Goal: Obtain resource: Obtain resource

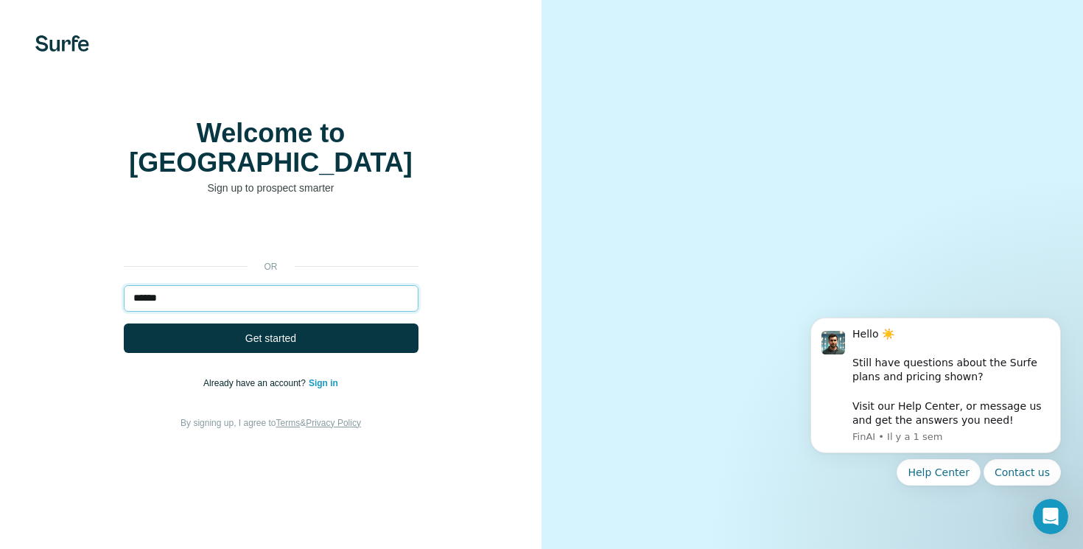
click at [279, 295] on input "******" at bounding box center [271, 298] width 295 height 27
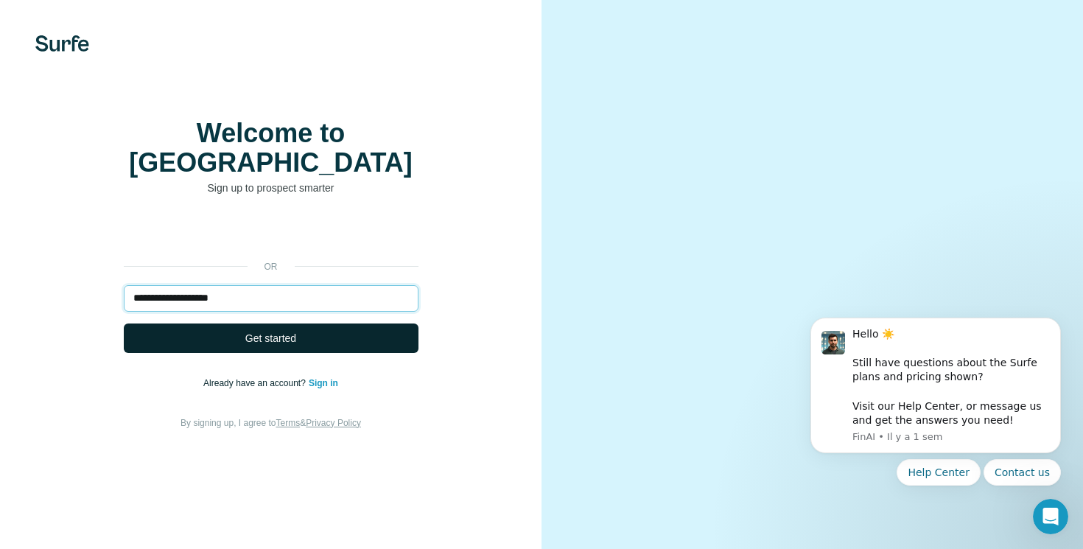
type input "**********"
click at [290, 349] on button "Get started" at bounding box center [271, 337] width 295 height 29
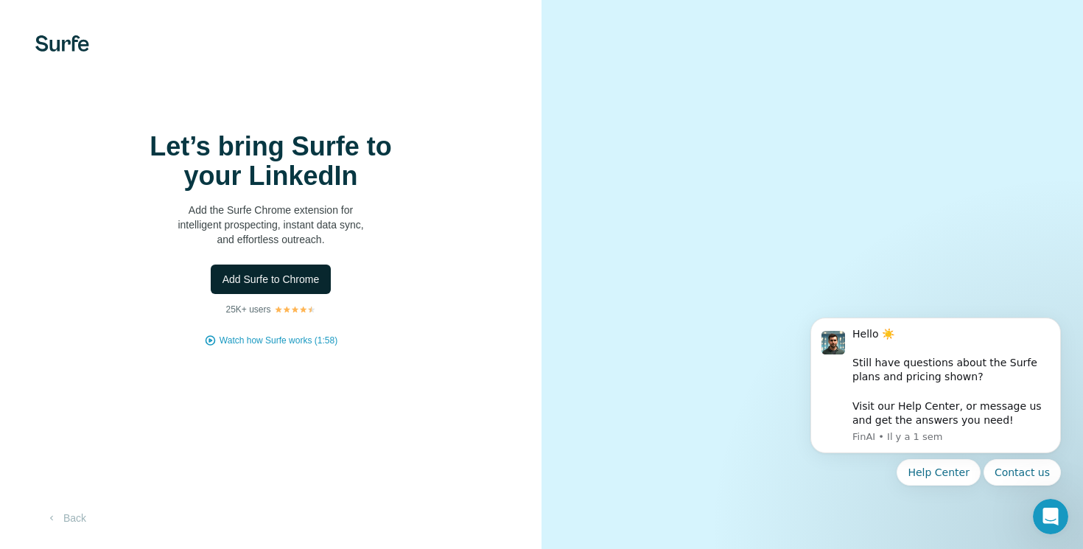
click at [294, 287] on span "Add Surfe to Chrome" at bounding box center [271, 279] width 97 height 15
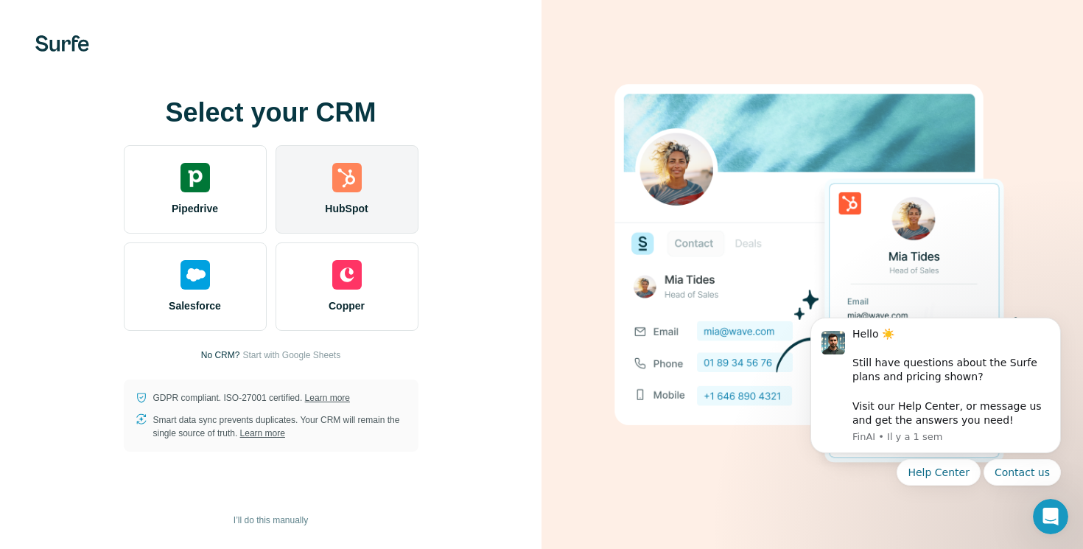
click at [351, 211] on span "HubSpot" at bounding box center [346, 208] width 43 height 15
click at [343, 180] on img at bounding box center [346, 177] width 29 height 29
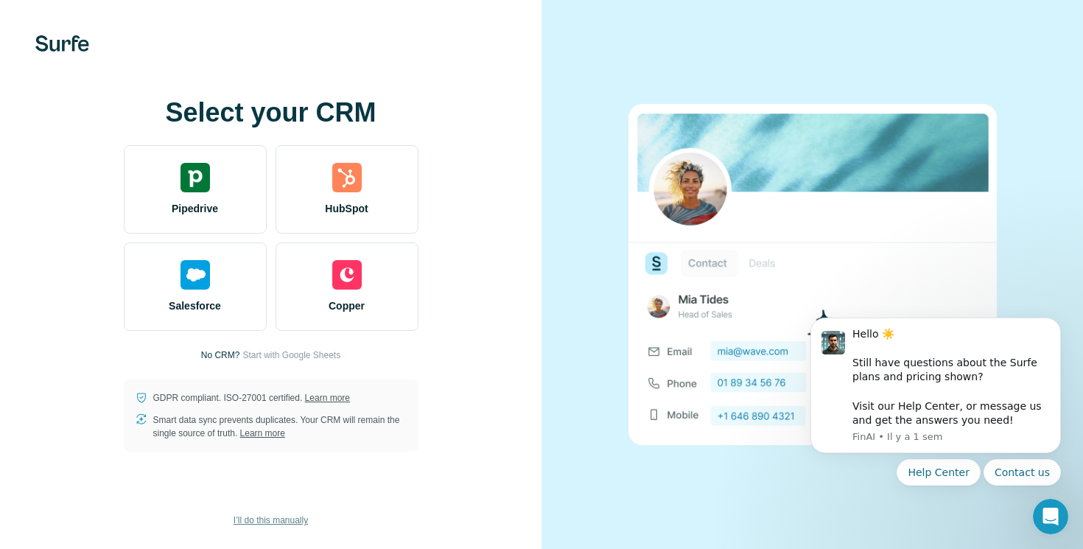
click at [272, 520] on span "I’ll do this manually" at bounding box center [271, 520] width 74 height 13
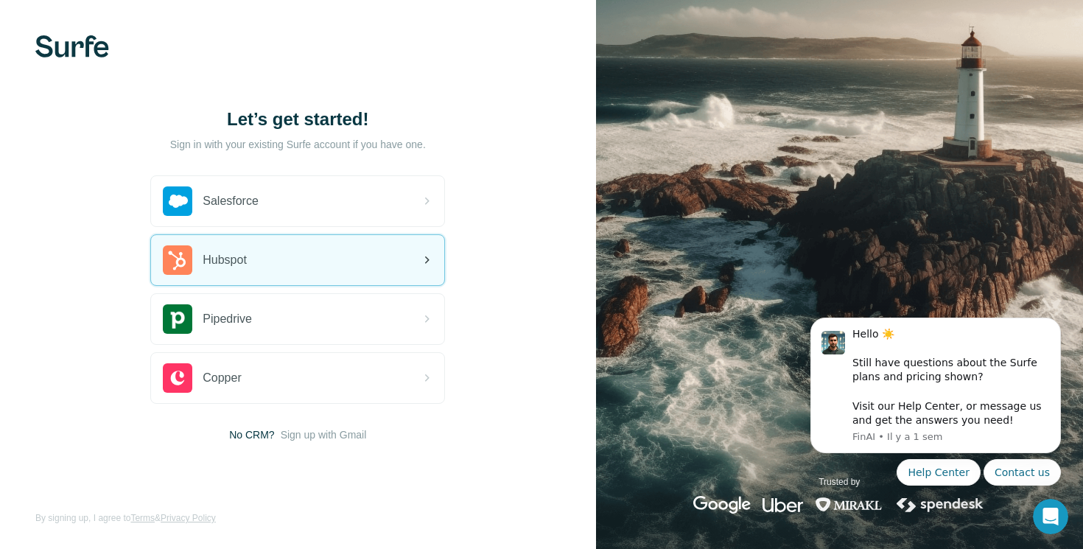
click at [364, 257] on div "Hubspot" at bounding box center [297, 260] width 293 height 50
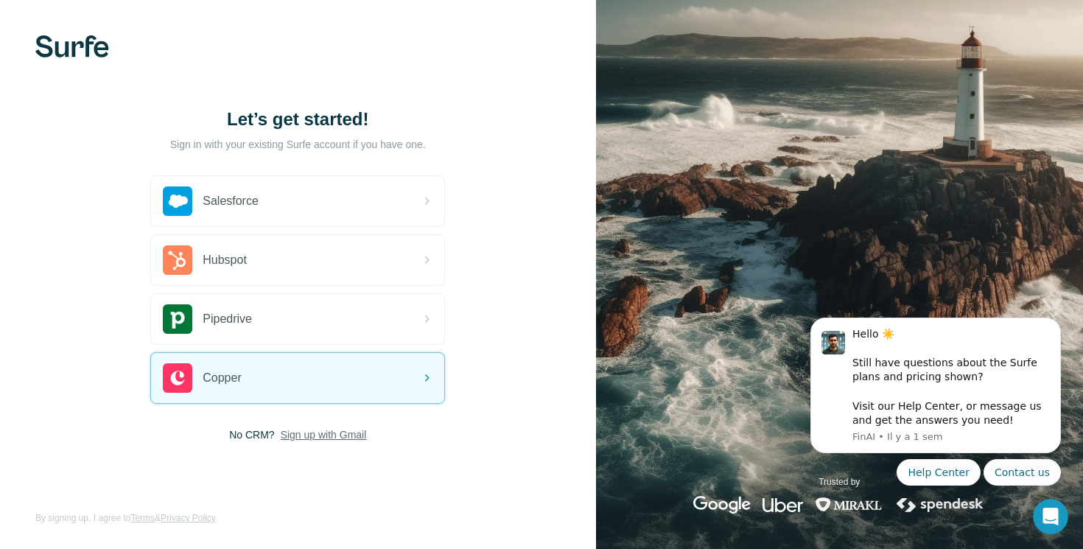
click at [323, 438] on span "Sign up with Gmail" at bounding box center [324, 434] width 86 height 15
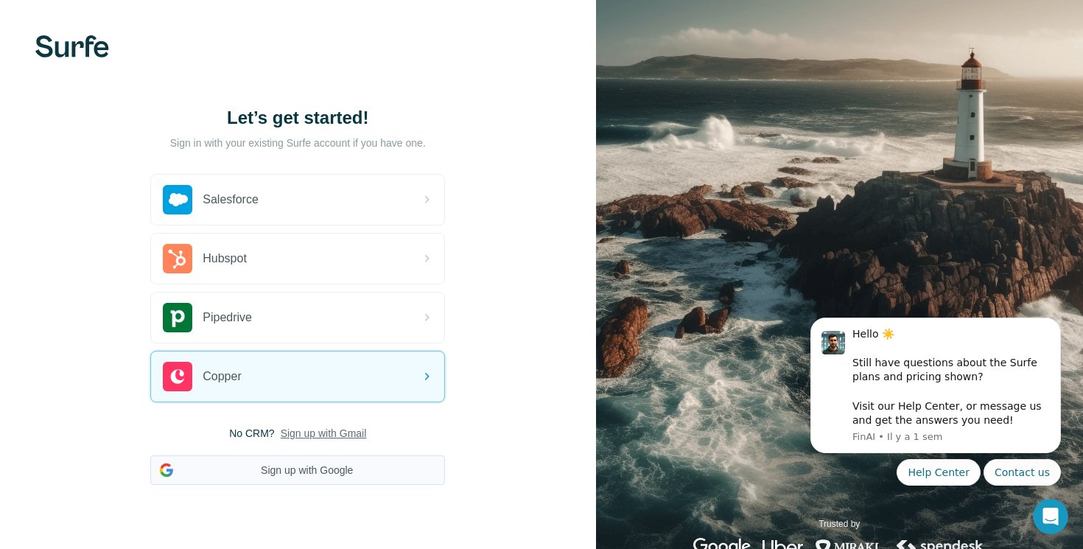
click at [318, 467] on button "Sign up with Google" at bounding box center [297, 469] width 295 height 29
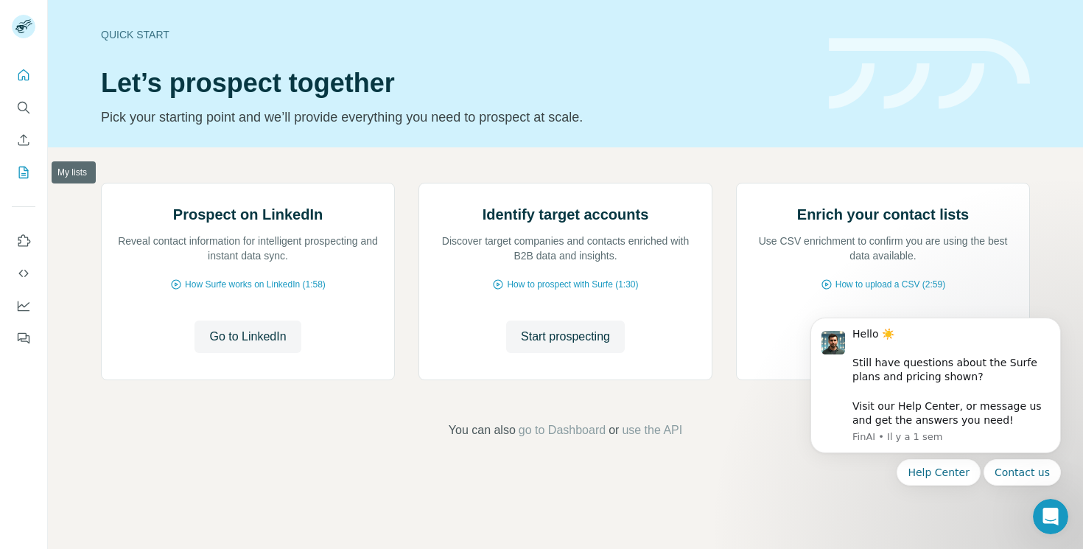
click at [25, 171] on icon "My lists" at bounding box center [23, 172] width 15 height 15
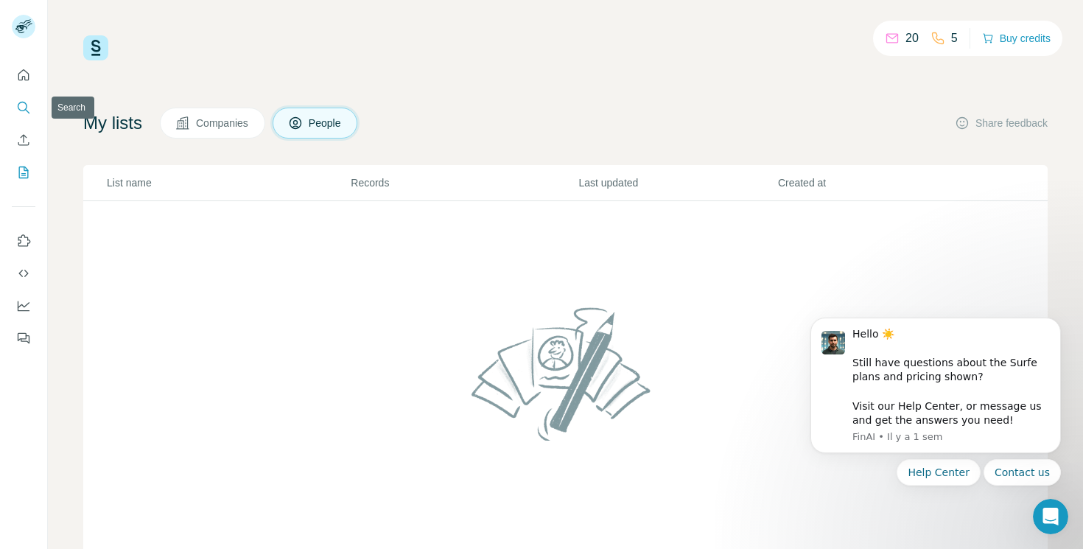
click at [24, 102] on icon "Search" at bounding box center [23, 107] width 15 height 15
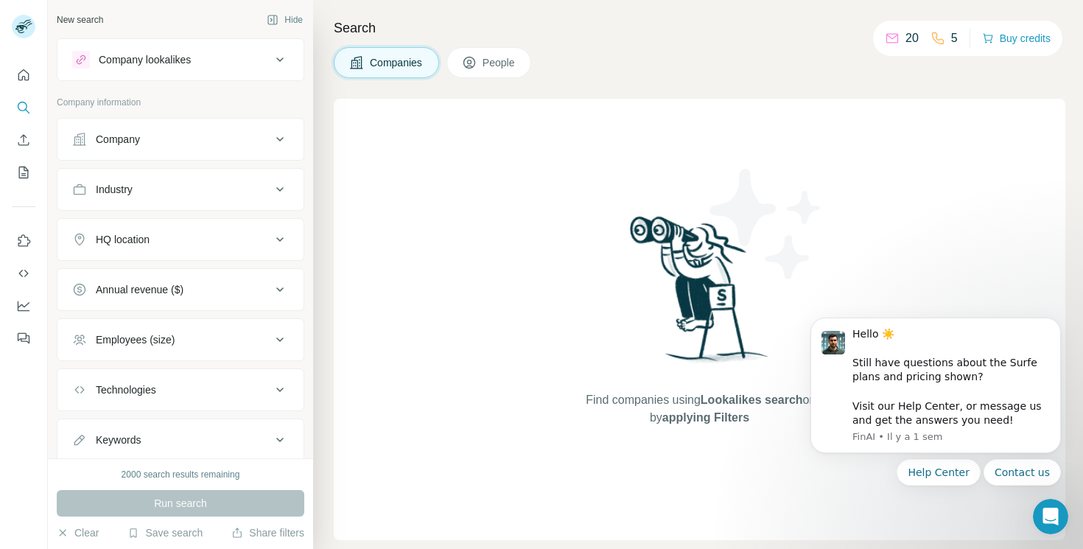
click at [169, 141] on div "Company" at bounding box center [171, 139] width 199 height 15
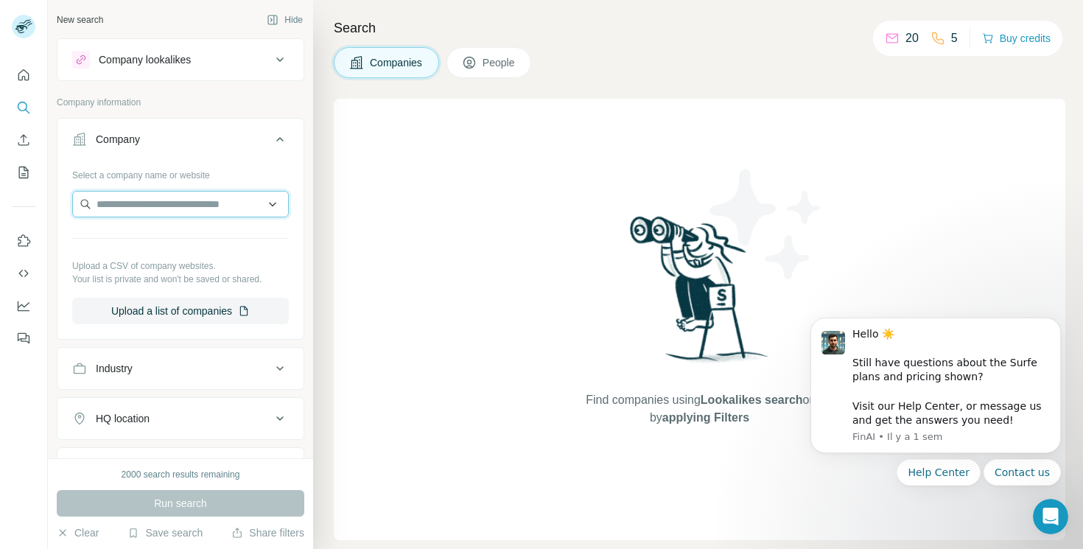
click at [153, 201] on input "text" at bounding box center [180, 204] width 217 height 27
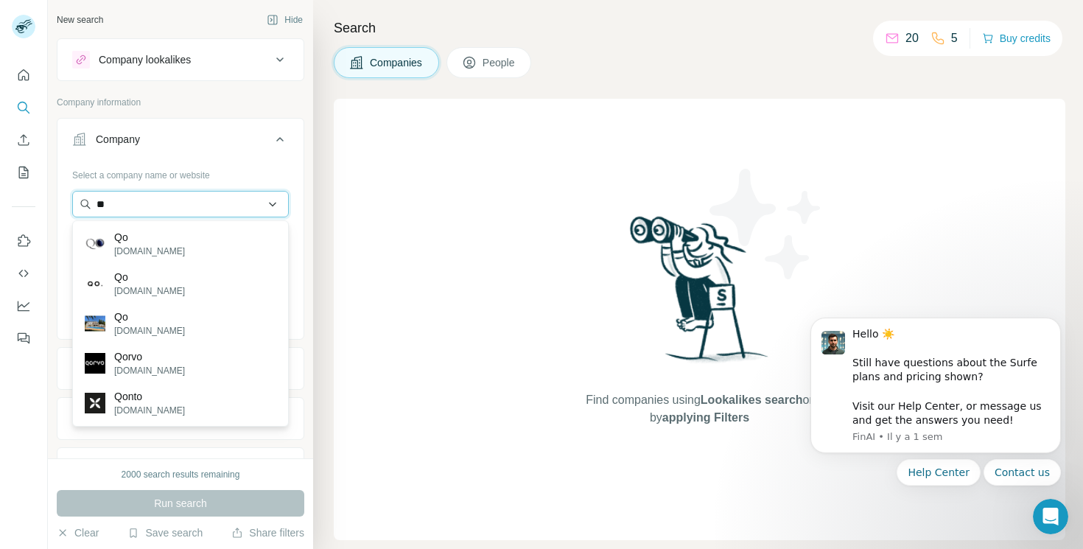
type input "*"
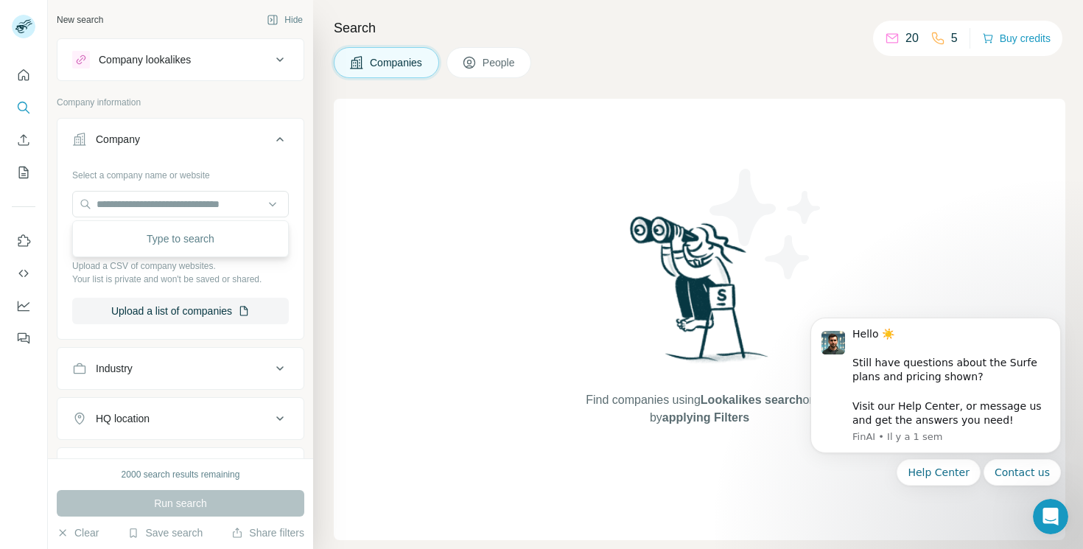
click at [206, 79] on div "Company lookalikes" at bounding box center [181, 59] width 248 height 43
click at [214, 69] on button "Company lookalikes" at bounding box center [180, 59] width 246 height 35
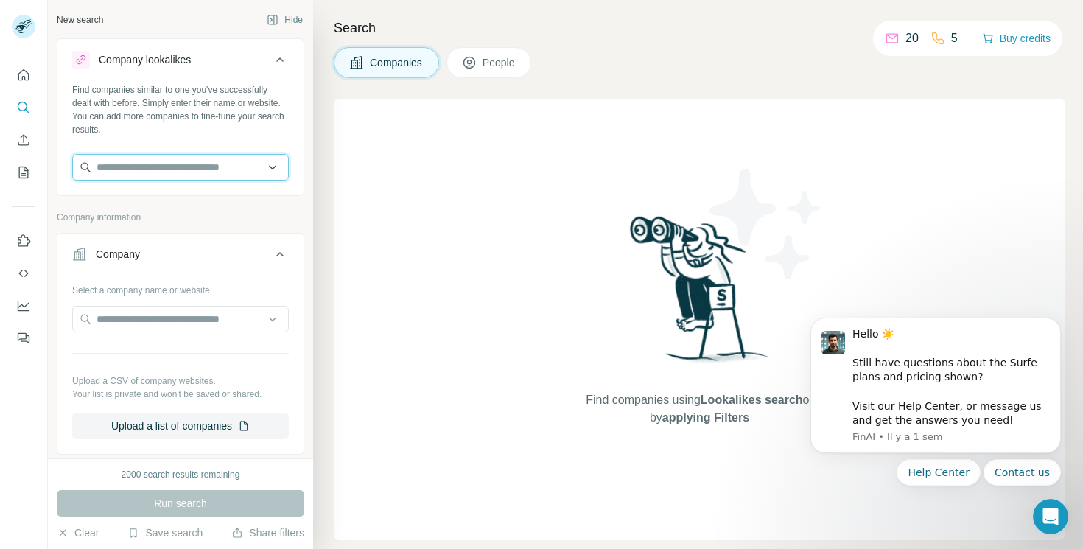
click at [175, 175] on input "text" at bounding box center [180, 167] width 217 height 27
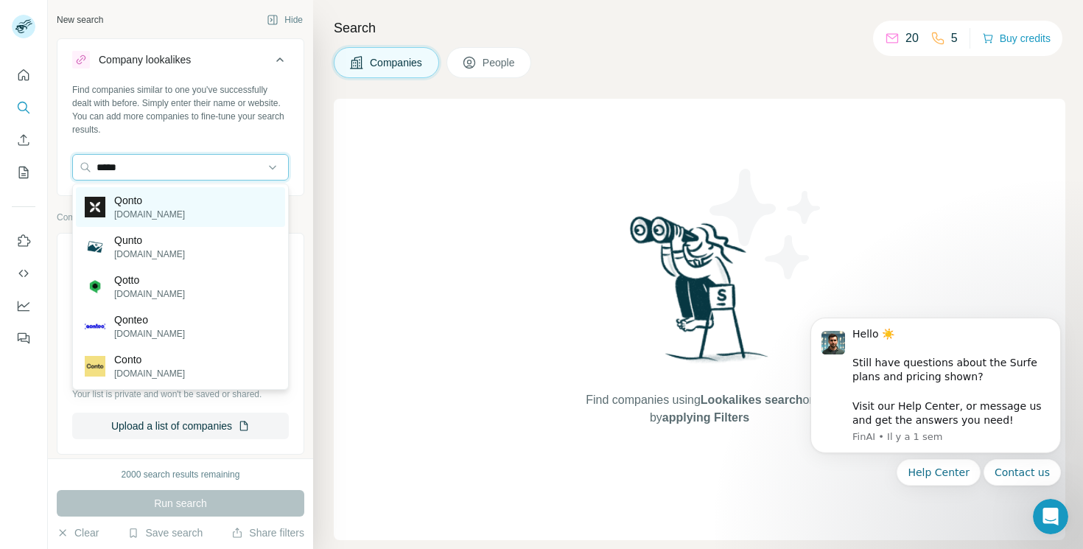
type input "*****"
click at [175, 212] on div "Qonto qonto.com" at bounding box center [180, 207] width 209 height 40
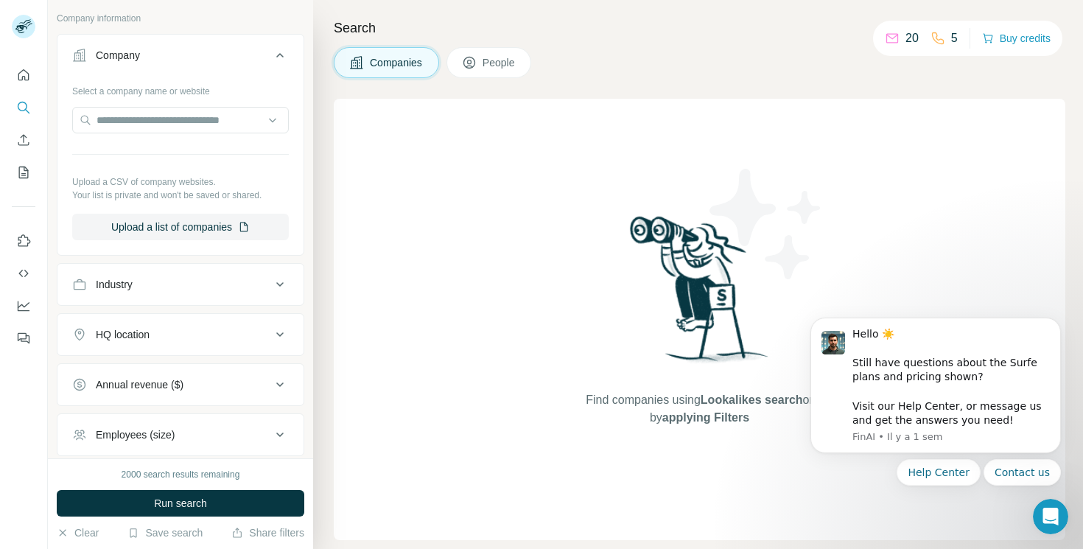
scroll to position [259, 0]
click at [214, 288] on div "Industry" at bounding box center [171, 282] width 199 height 15
click at [200, 322] on input at bounding box center [173, 319] width 182 height 16
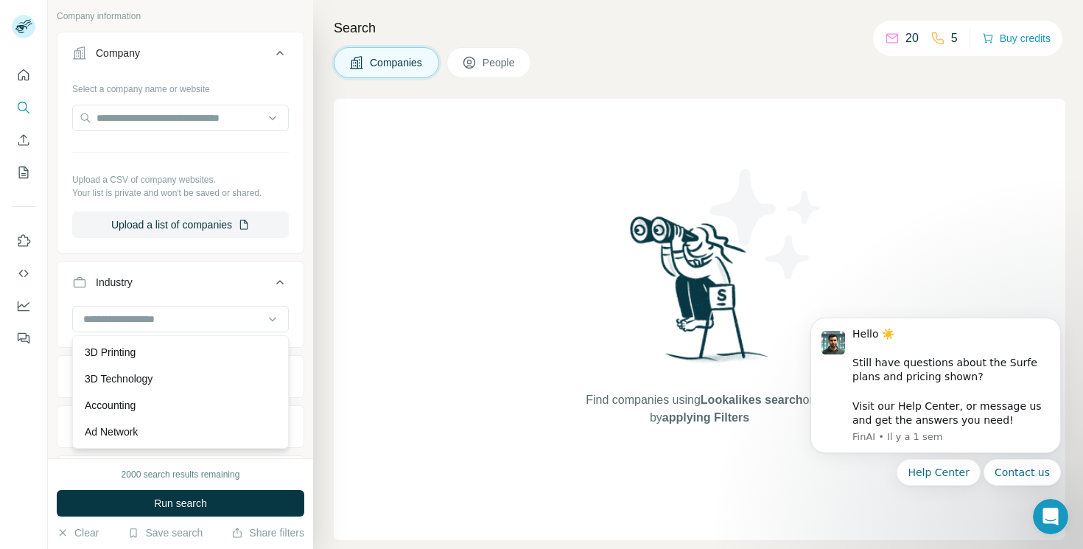
click at [206, 284] on div "Industry" at bounding box center [171, 282] width 199 height 15
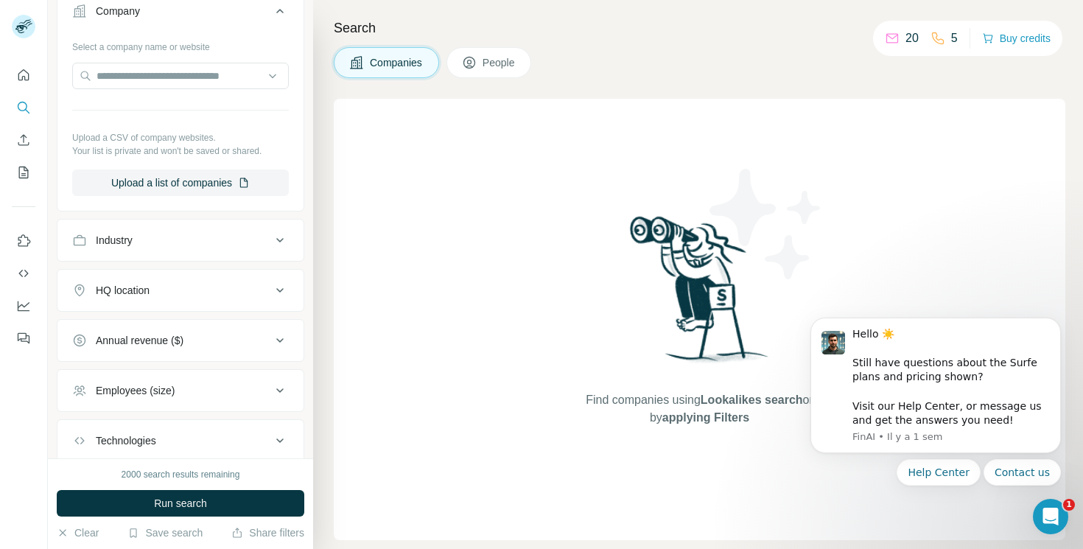
scroll to position [294, 0]
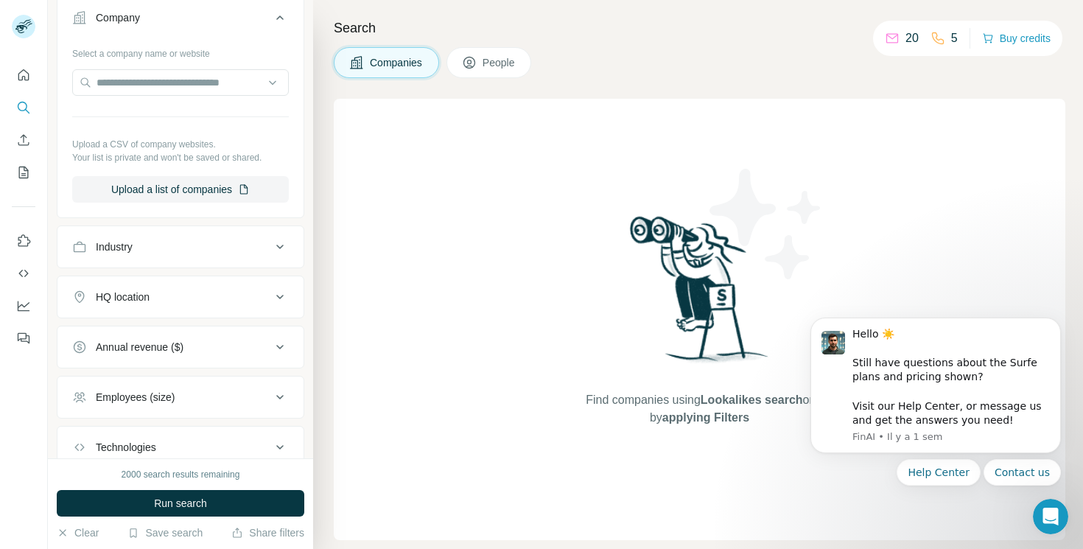
click at [211, 250] on div "Industry" at bounding box center [171, 246] width 199 height 15
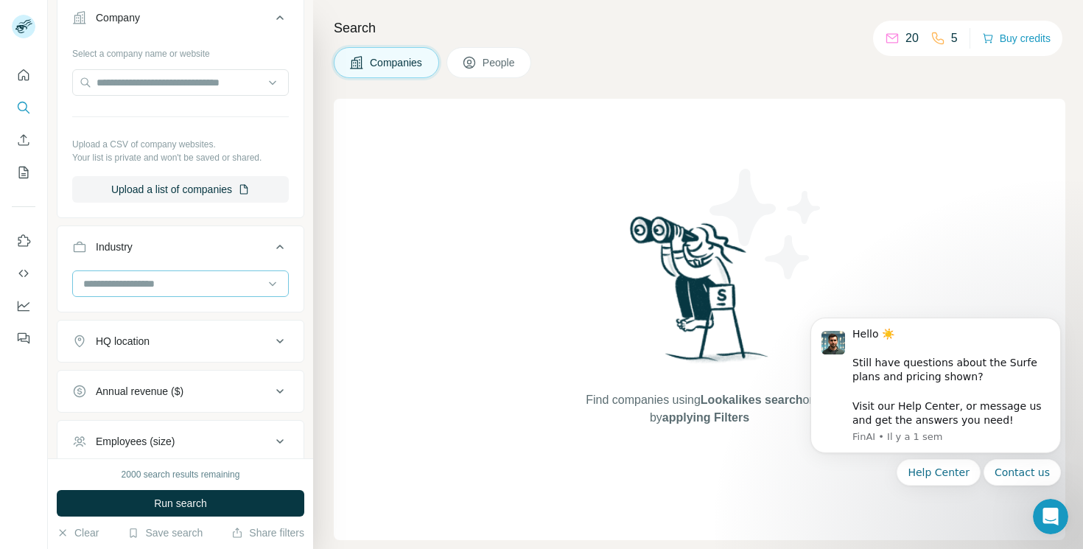
click at [181, 293] on div at bounding box center [173, 283] width 182 height 25
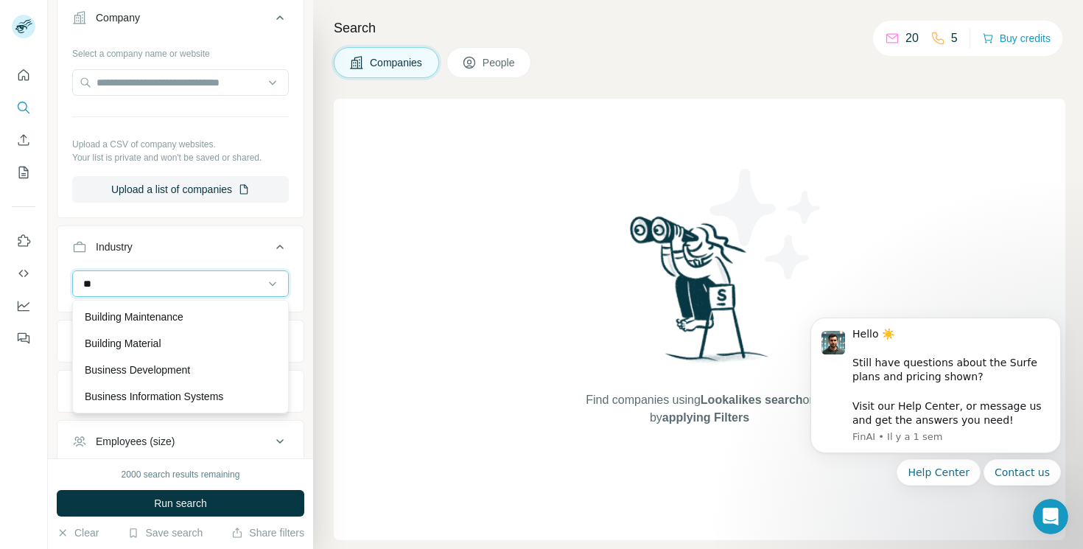
type input "*"
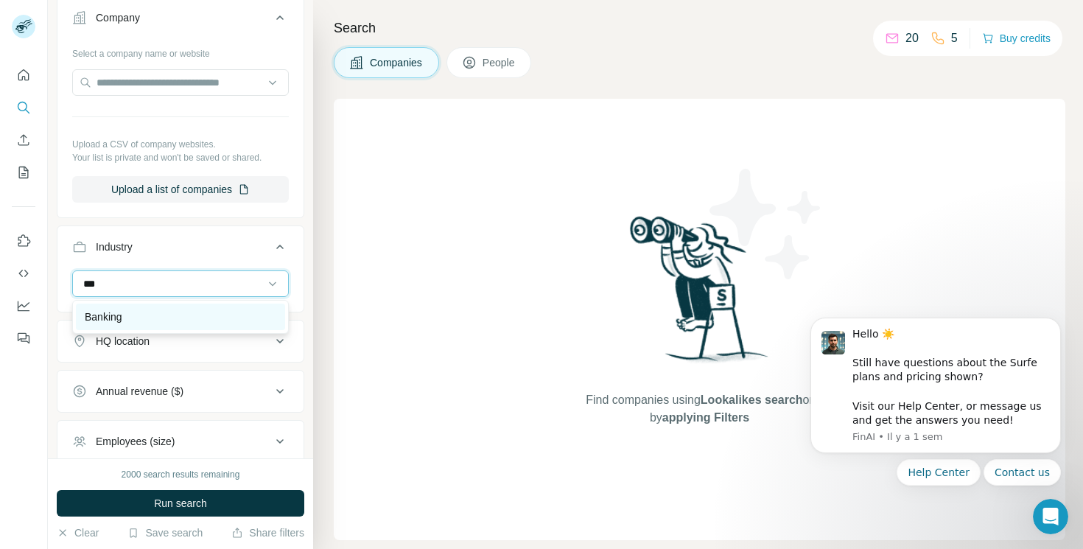
type input "***"
click at [158, 324] on div "Banking" at bounding box center [180, 317] width 209 height 27
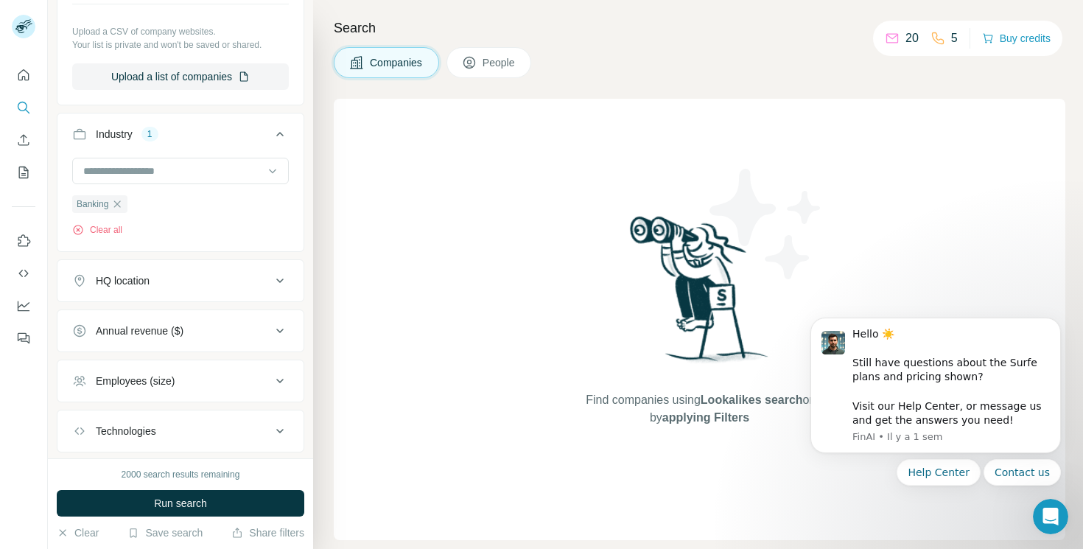
scroll to position [415, 0]
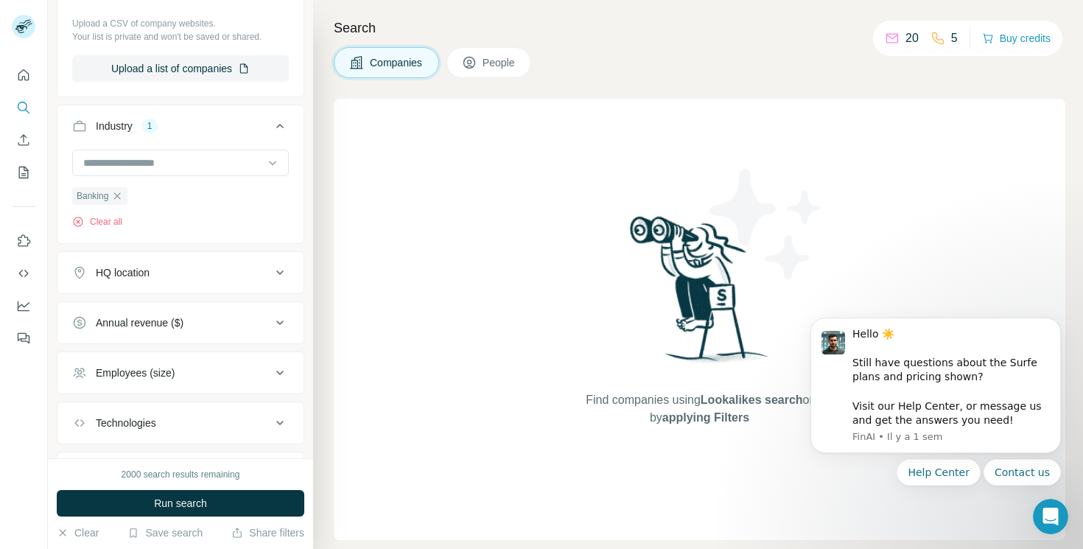
click at [200, 272] on div "HQ location" at bounding box center [171, 272] width 199 height 15
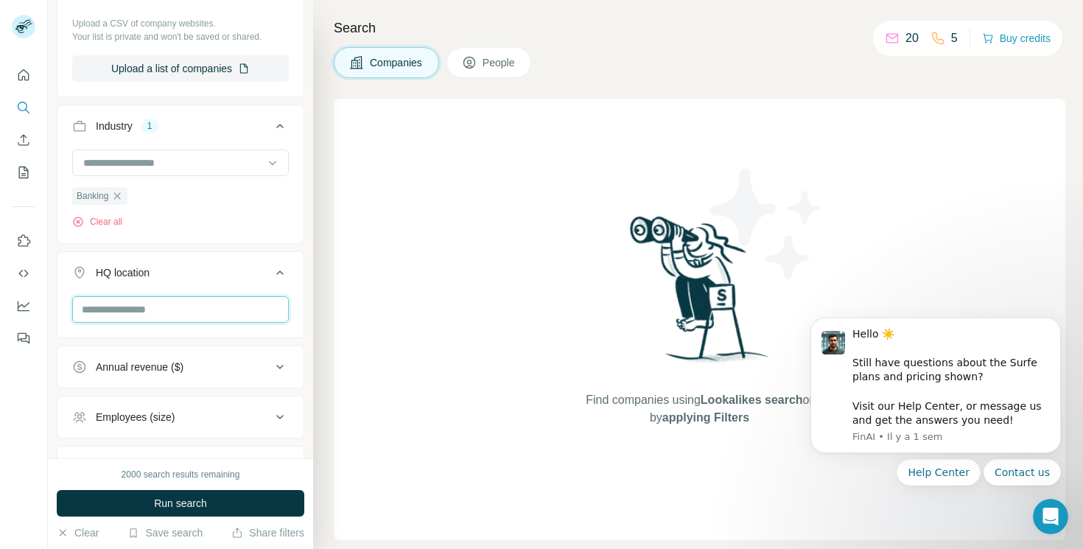
click at [172, 321] on input "text" at bounding box center [180, 309] width 217 height 27
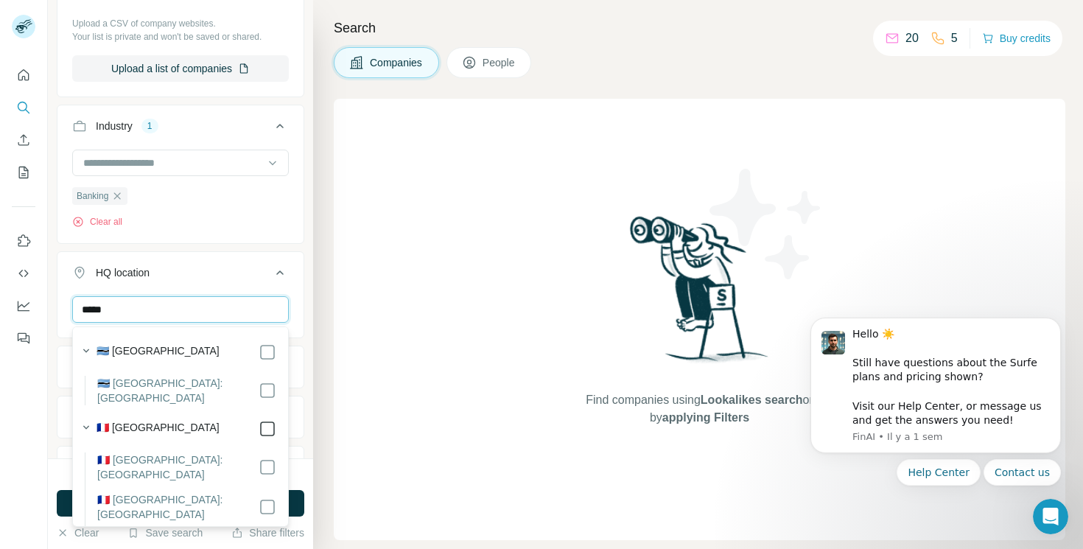
type input "*****"
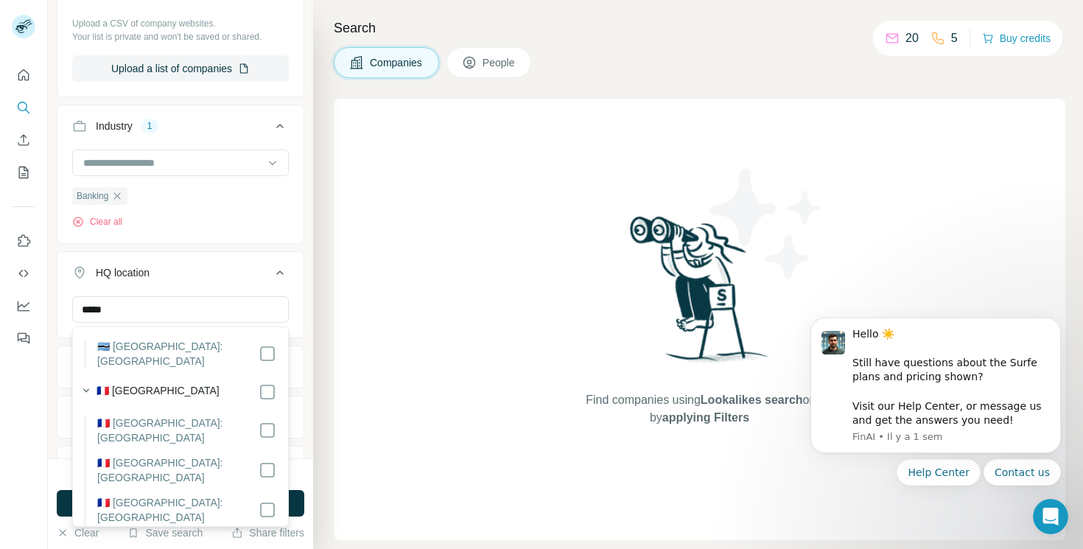
scroll to position [42, 0]
click at [88, 378] on icon "button" at bounding box center [86, 385] width 15 height 15
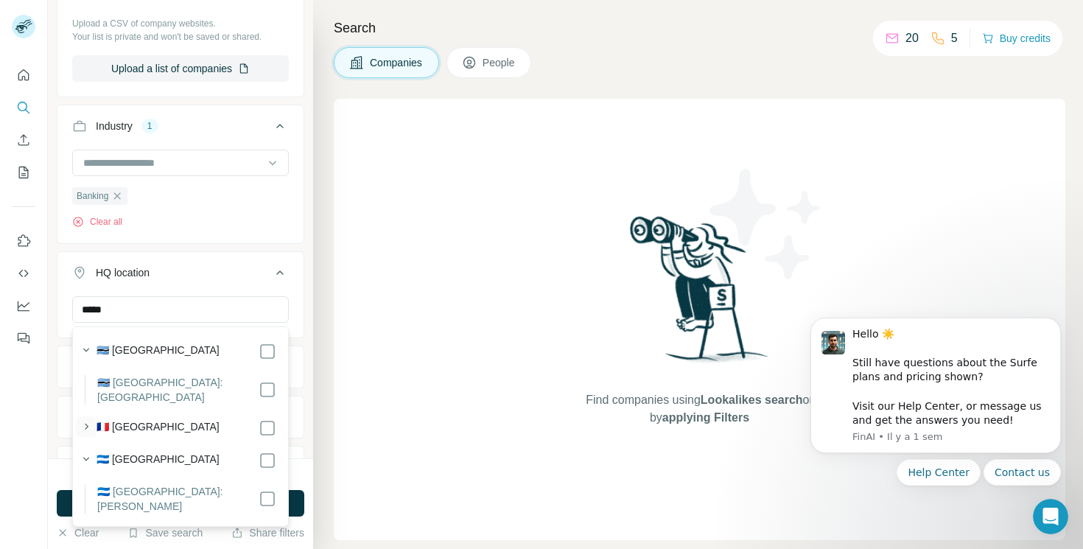
scroll to position [0, 0]
click at [264, 248] on ul "Company Select a company name or website Upload a CSV of company websites. Your…" at bounding box center [181, 232] width 248 height 715
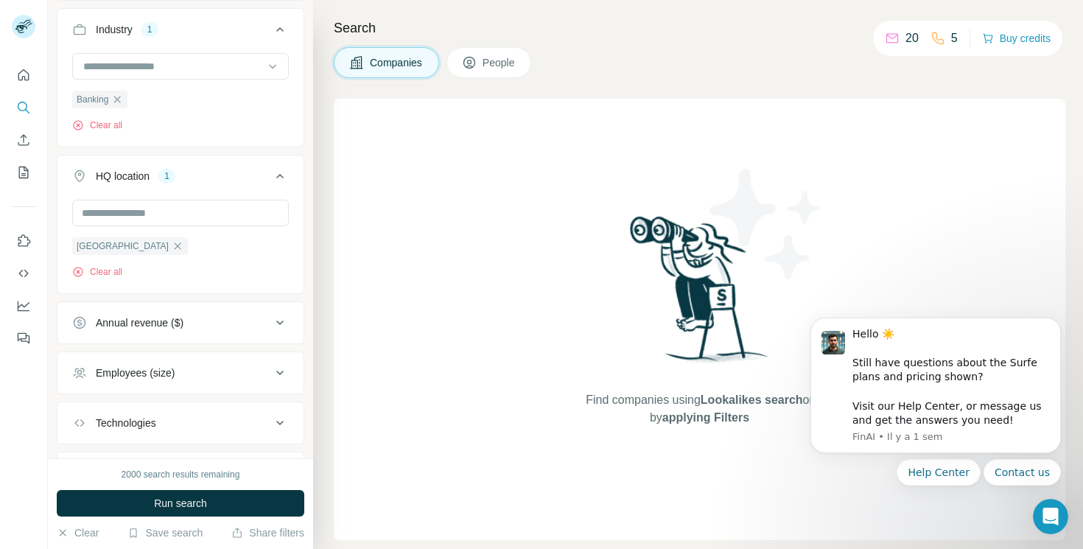
scroll to position [533, 0]
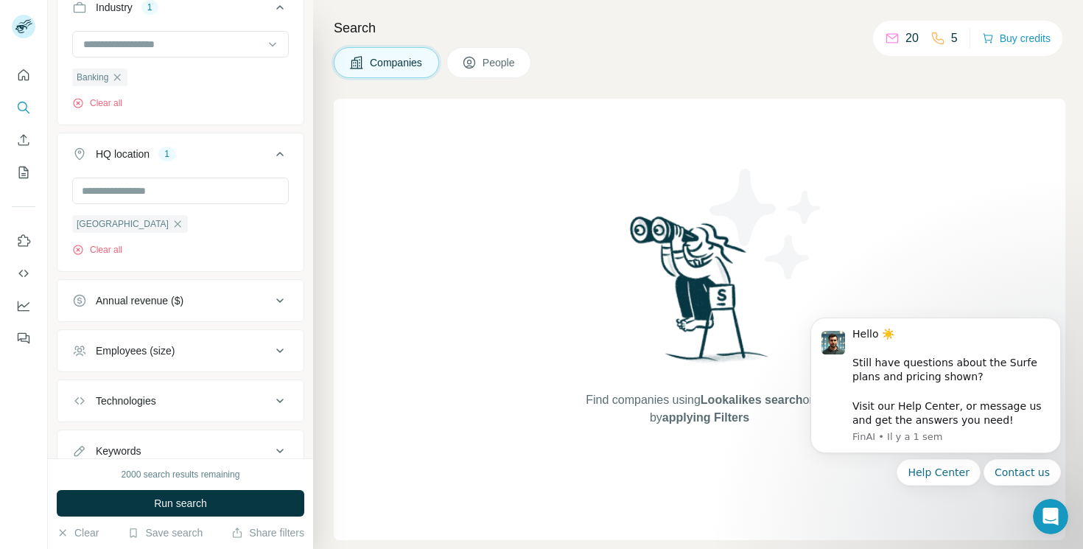
click at [250, 306] on div "Annual revenue ($)" at bounding box center [171, 300] width 199 height 15
click at [219, 348] on div "Employees (size)" at bounding box center [171, 350] width 199 height 15
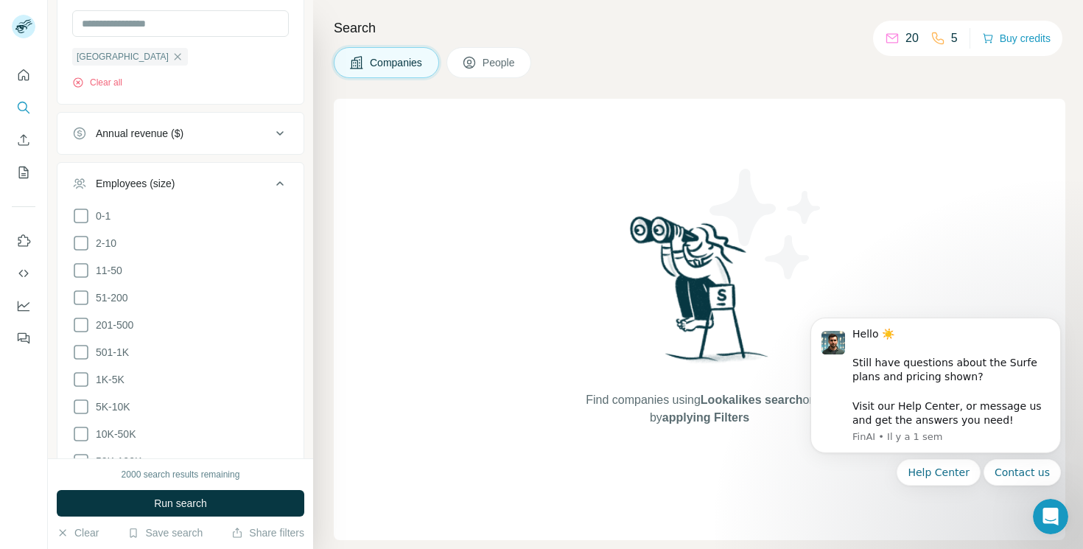
scroll to position [701, 0]
click at [81, 217] on icon at bounding box center [81, 215] width 18 height 18
click at [82, 248] on icon at bounding box center [81, 243] width 18 height 18
click at [82, 272] on icon at bounding box center [81, 270] width 18 height 18
click at [81, 303] on icon at bounding box center [81, 297] width 15 height 15
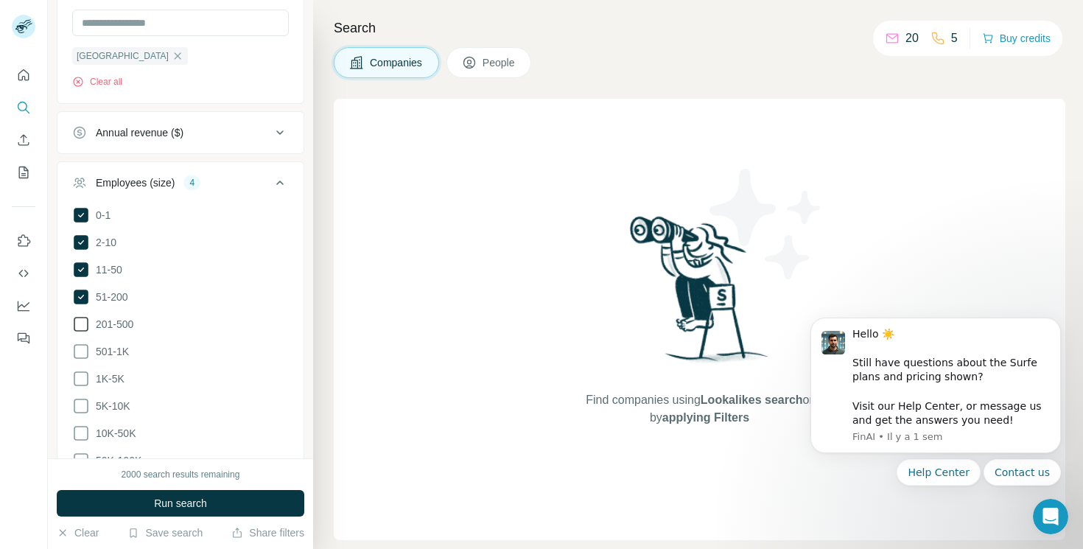
click at [81, 320] on icon at bounding box center [81, 324] width 18 height 18
click at [276, 181] on icon at bounding box center [280, 183] width 18 height 18
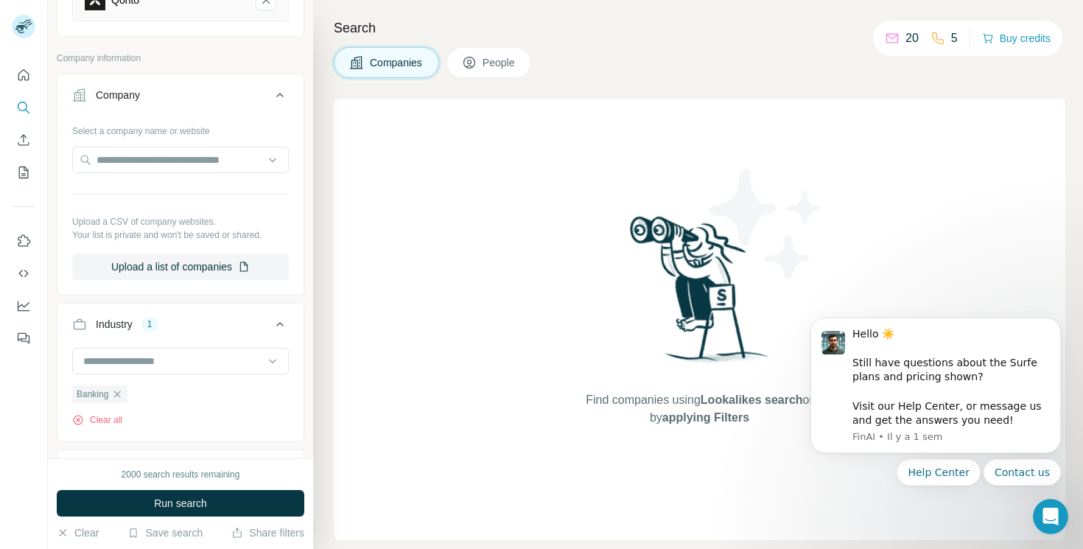
scroll to position [195, 0]
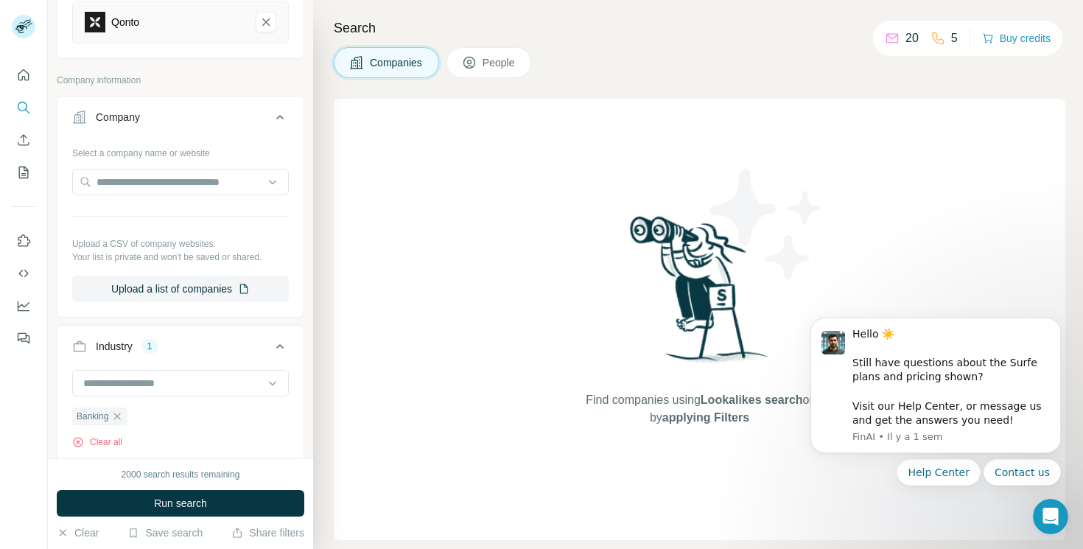
click at [517, 79] on div "Search Companies People Find companies using Lookalikes search or by applying F…" at bounding box center [698, 274] width 770 height 549
click at [511, 73] on button "People" at bounding box center [489, 62] width 85 height 31
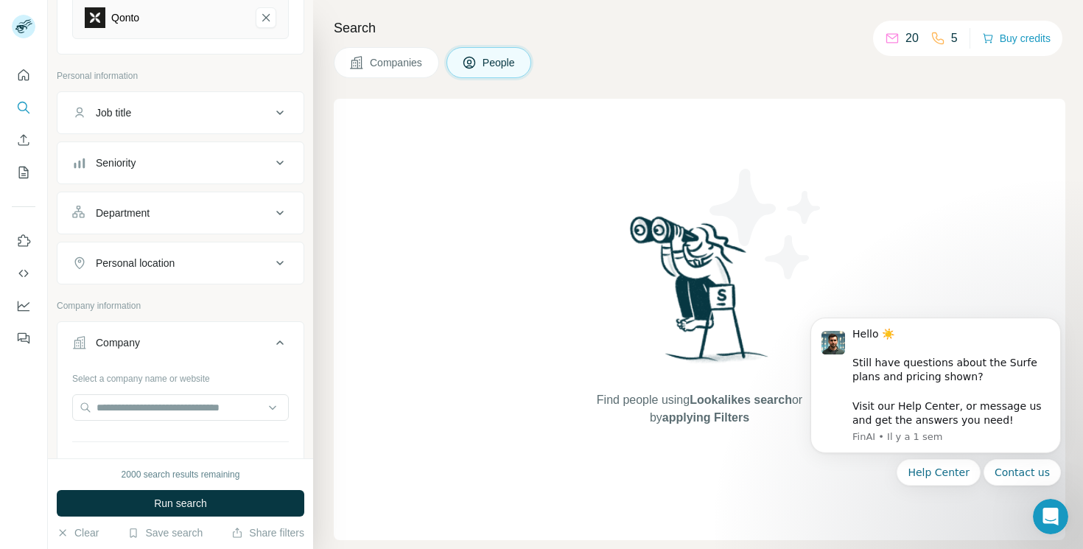
scroll to position [150, 0]
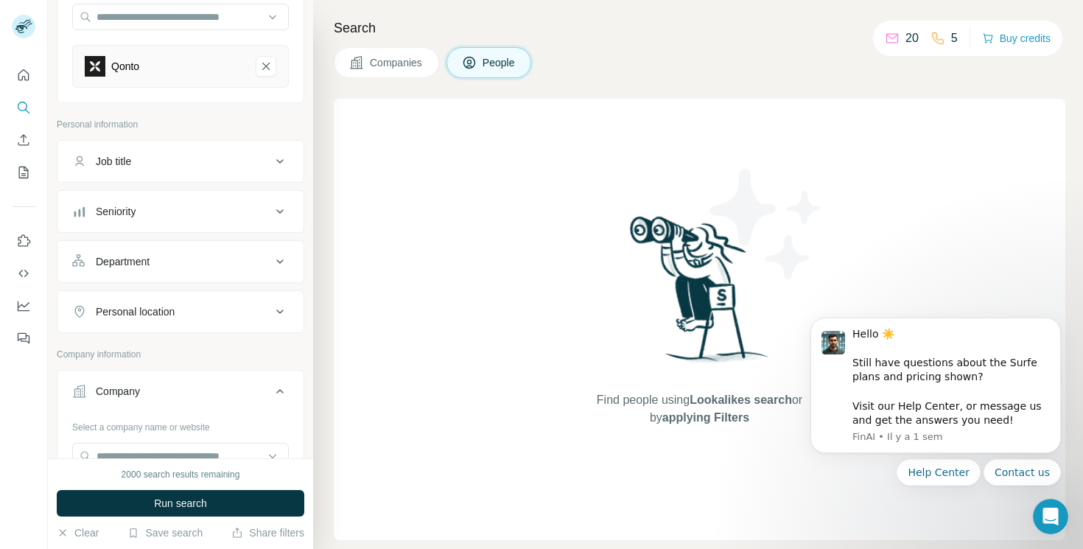
click at [196, 159] on div "Job title" at bounding box center [171, 161] width 199 height 15
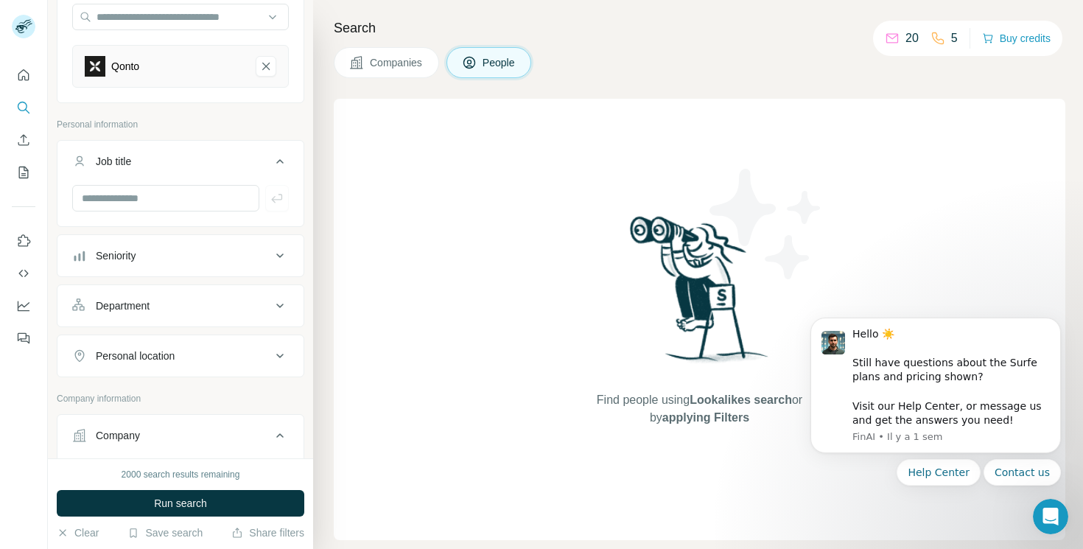
click at [412, 57] on span "Companies" at bounding box center [397, 62] width 54 height 15
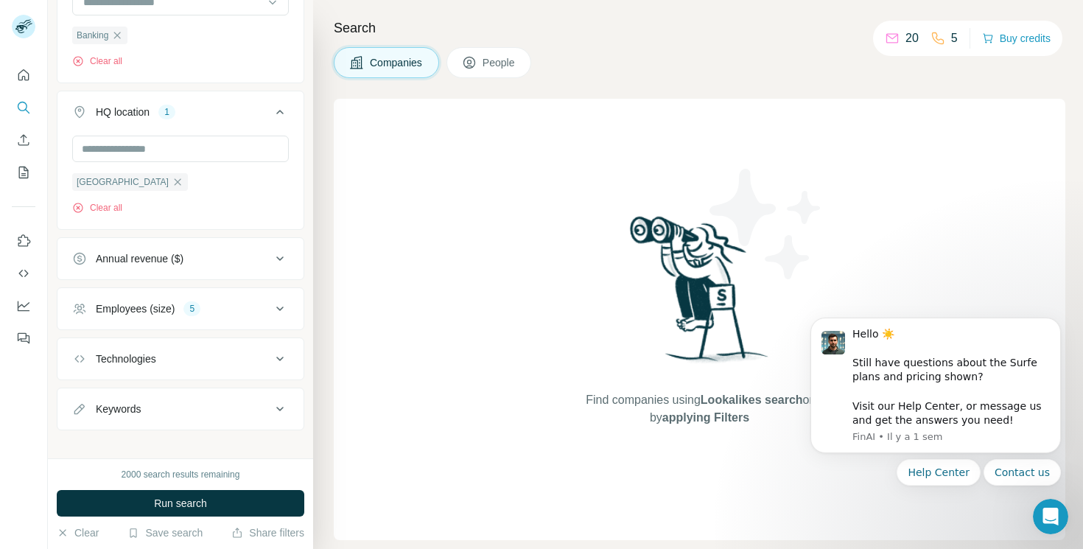
scroll to position [576, 0]
click at [161, 321] on button "Employees (size) 5" at bounding box center [180, 307] width 246 height 35
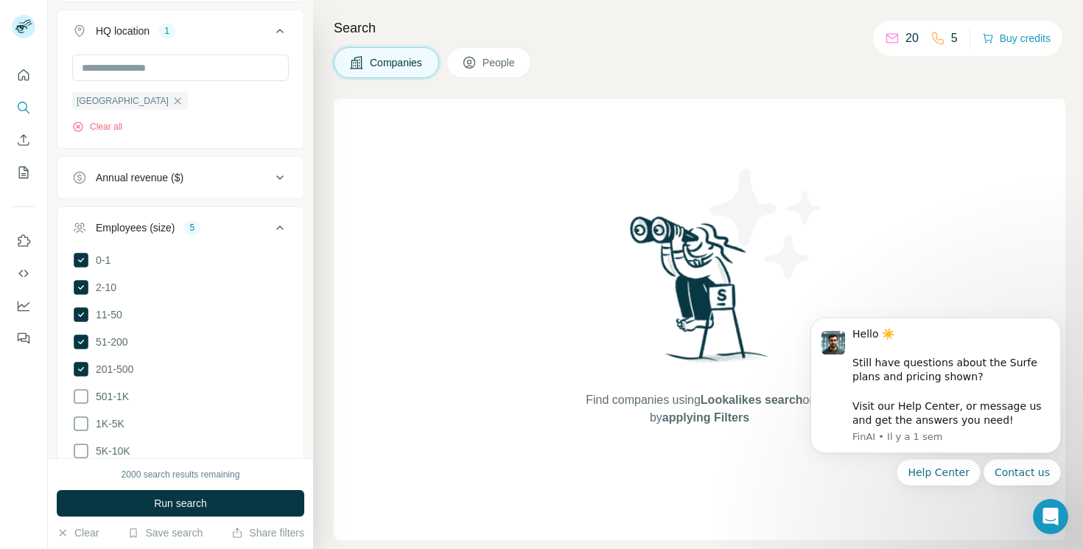
scroll to position [670, 0]
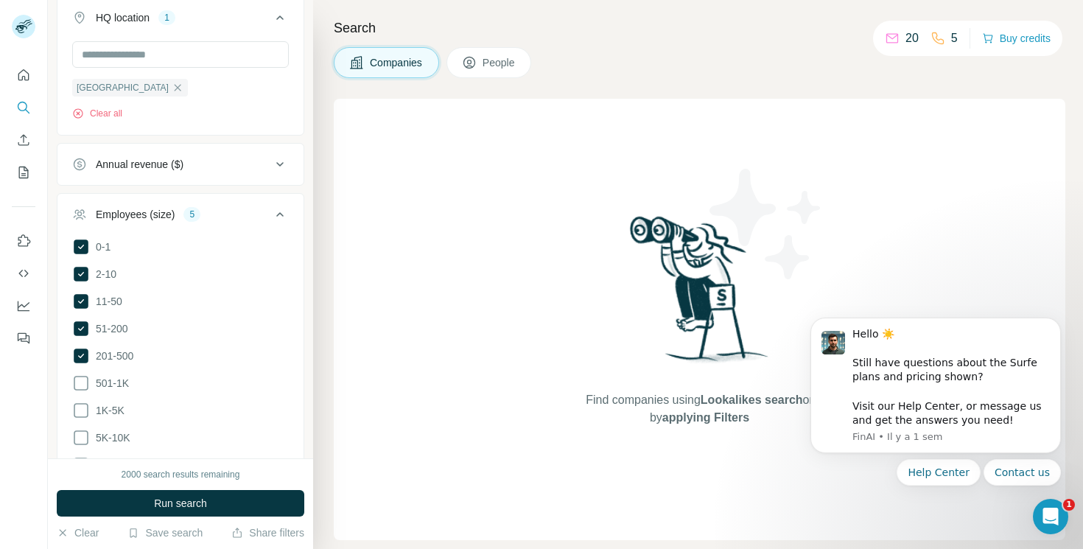
click at [280, 220] on icon at bounding box center [280, 215] width 18 height 18
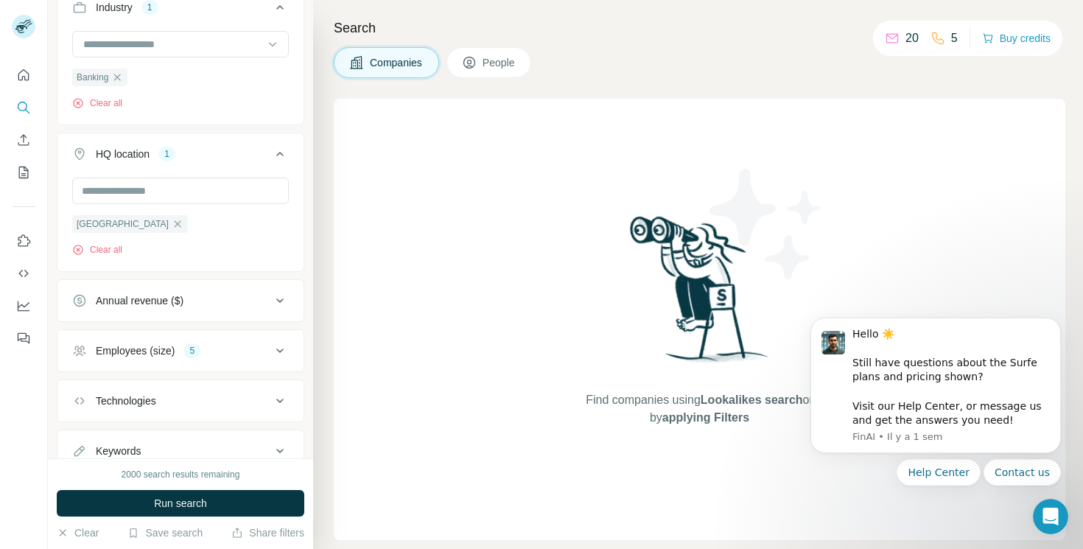
scroll to position [589, 0]
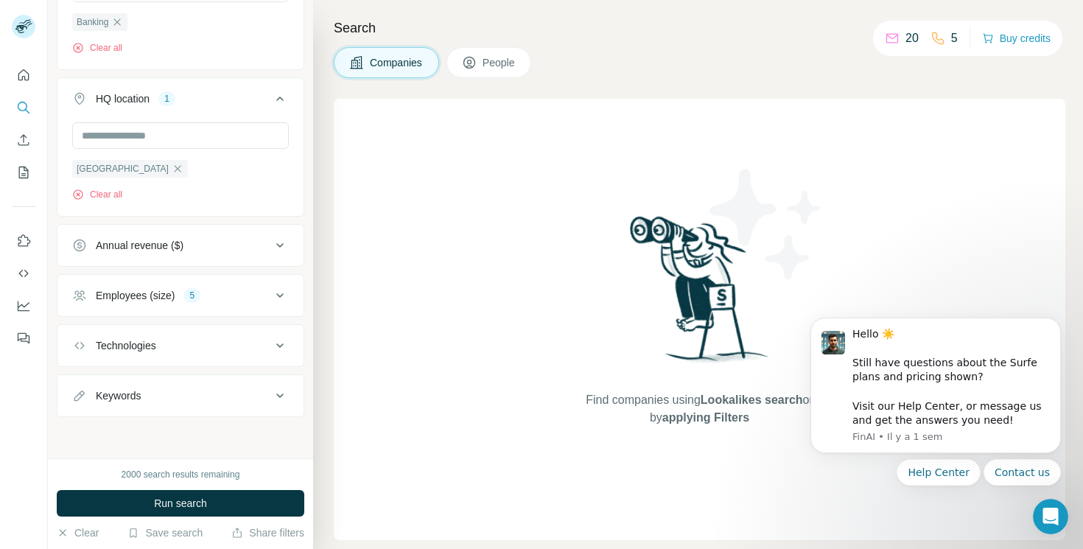
click at [281, 237] on icon at bounding box center [280, 246] width 18 height 18
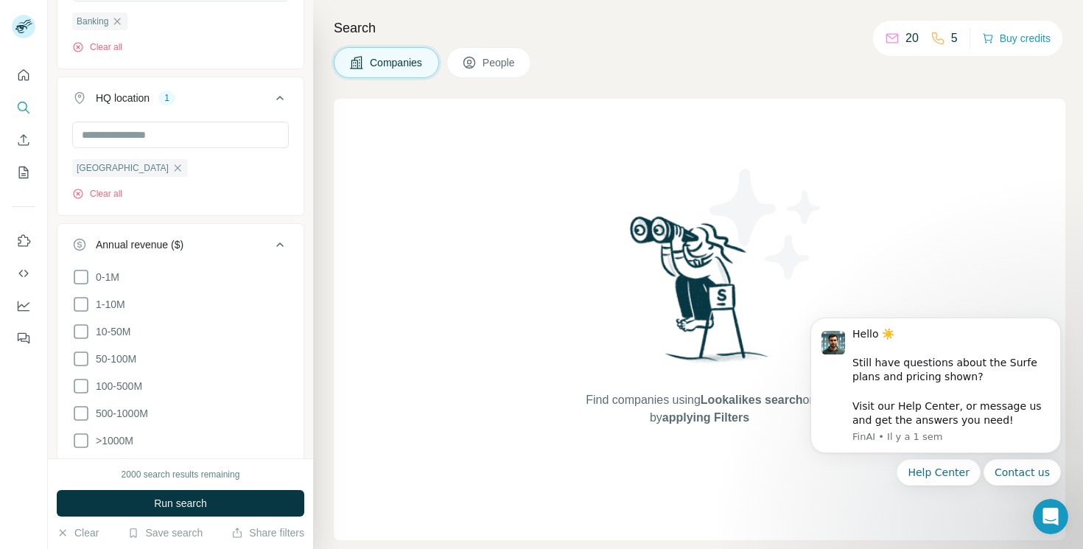
click at [281, 237] on icon at bounding box center [280, 245] width 18 height 18
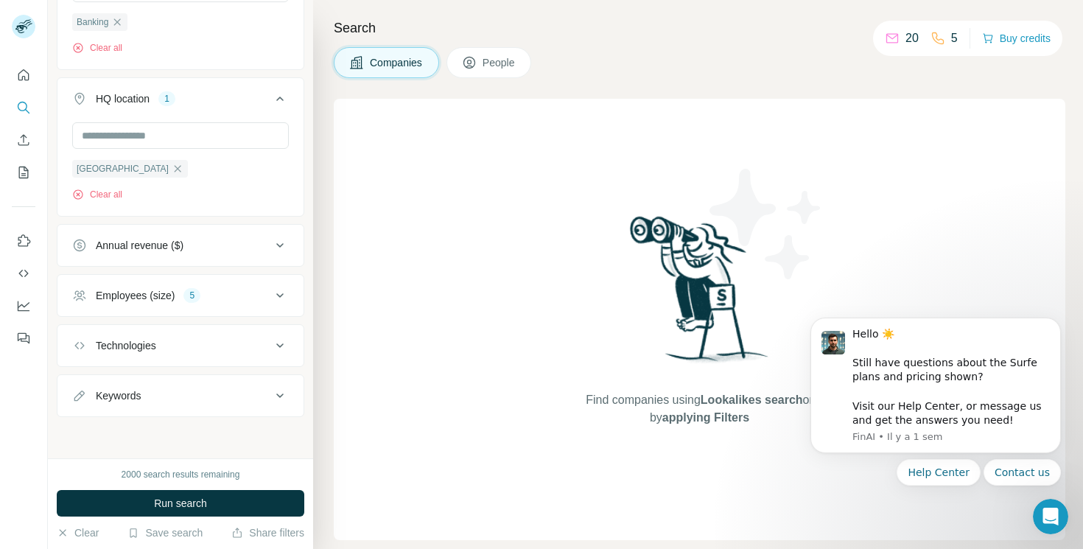
click at [282, 290] on icon at bounding box center [280, 296] width 18 height 18
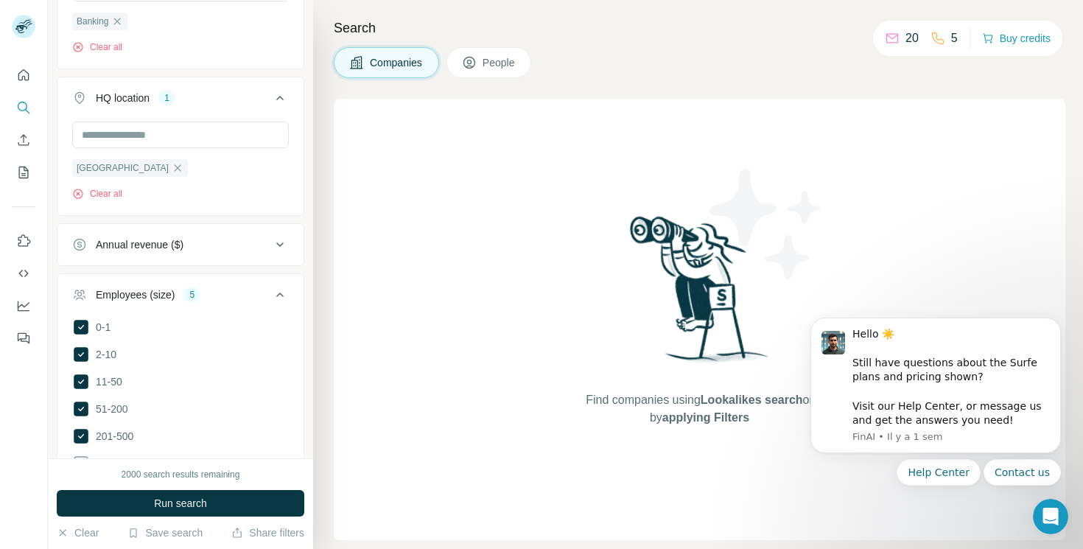
click at [282, 290] on icon at bounding box center [280, 295] width 18 height 18
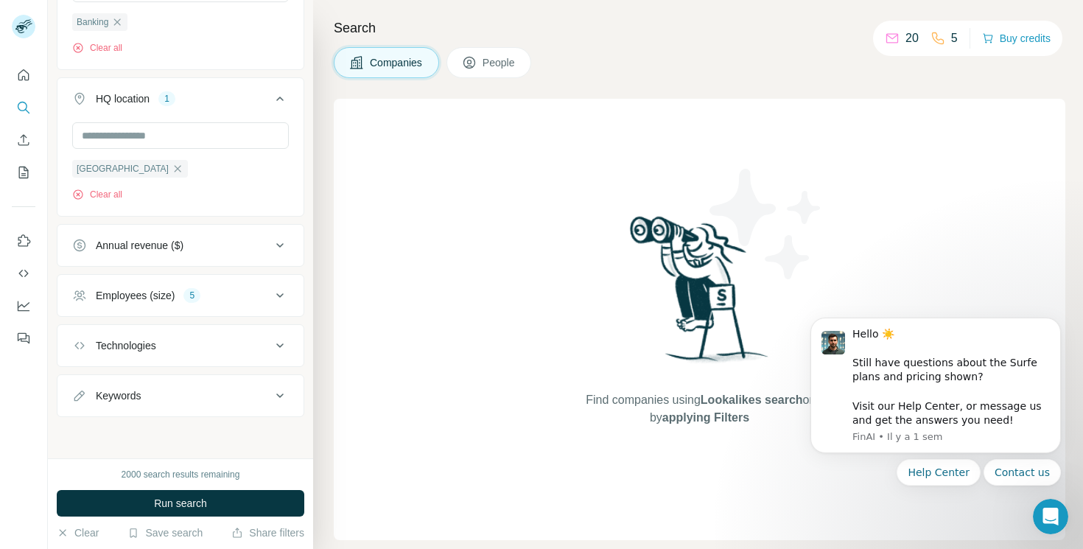
click at [279, 294] on icon at bounding box center [280, 296] width 18 height 18
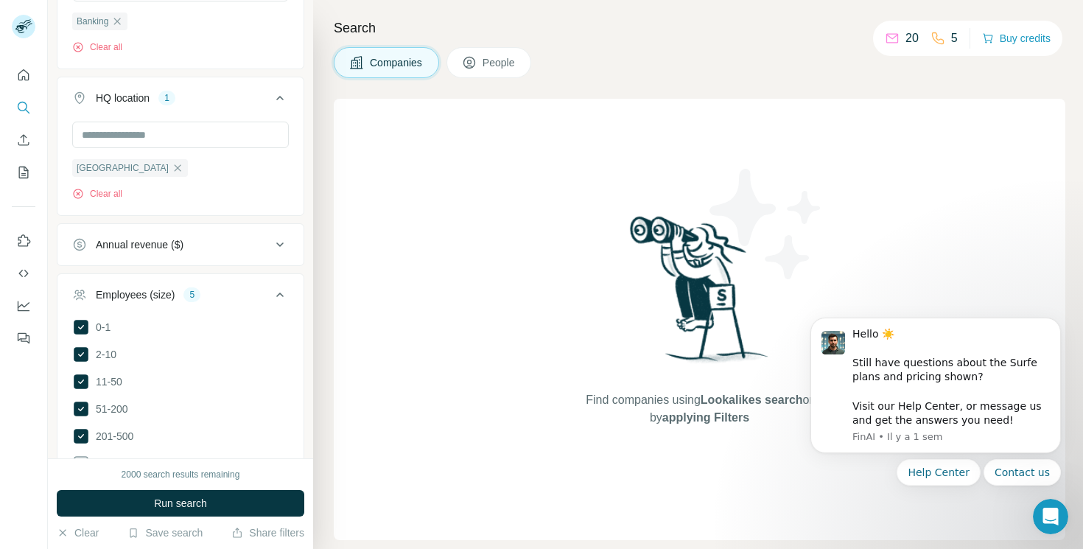
click at [279, 294] on icon at bounding box center [279, 295] width 7 height 4
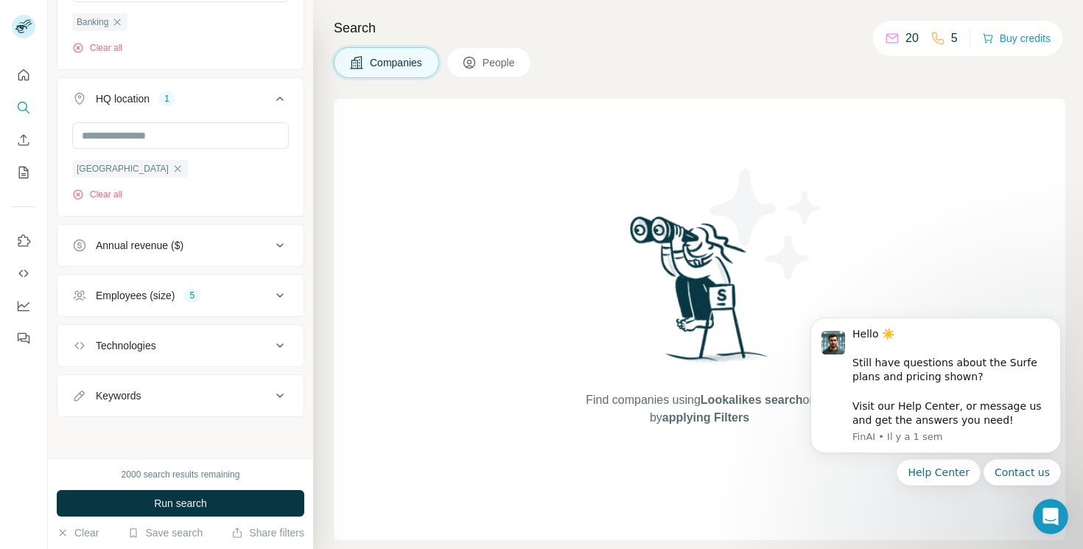
click at [467, 60] on icon at bounding box center [469, 63] width 12 height 12
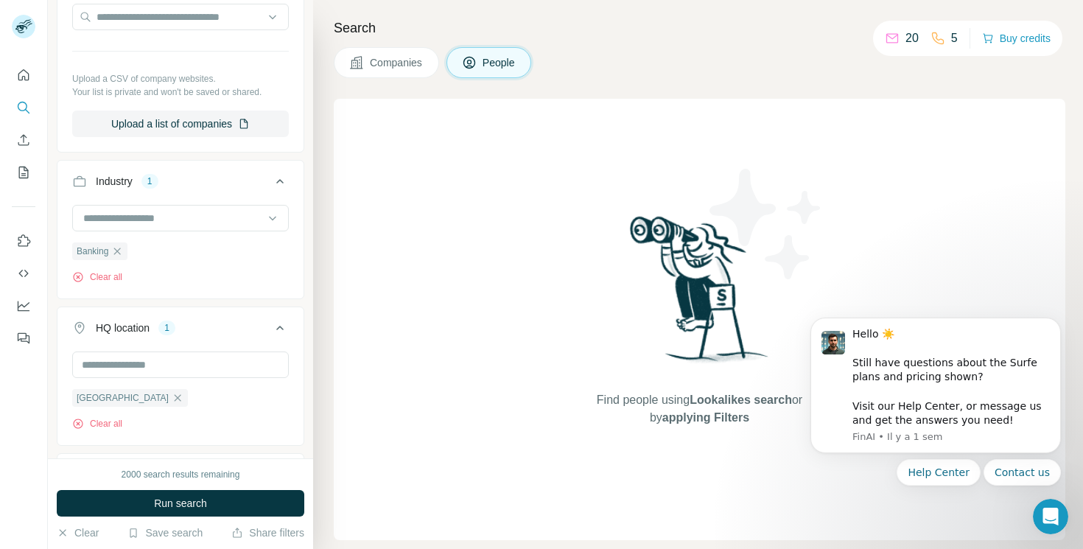
scroll to position [819, 0]
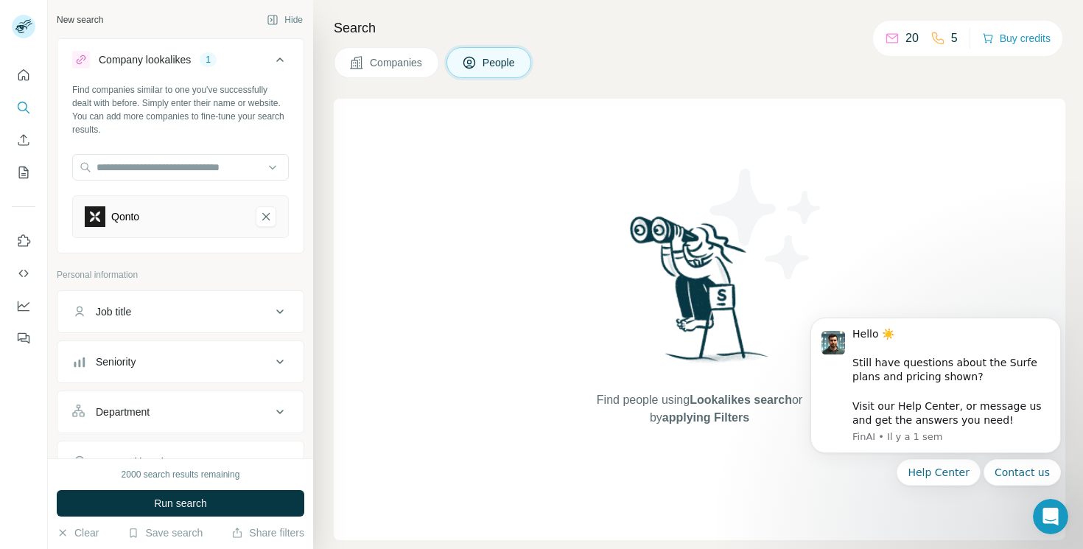
click at [161, 307] on div "Job title" at bounding box center [171, 311] width 199 height 15
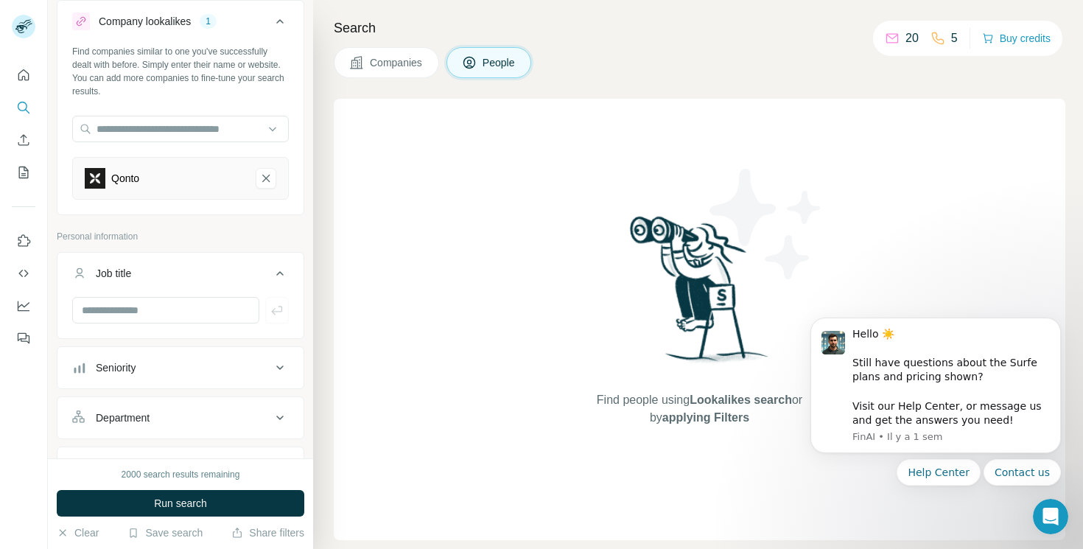
scroll to position [39, 0]
click at [161, 307] on input "text" at bounding box center [165, 309] width 187 height 27
type input "***"
click at [274, 311] on icon "button" at bounding box center [276, 309] width 11 height 9
click at [210, 305] on input "text" at bounding box center [165, 309] width 187 height 27
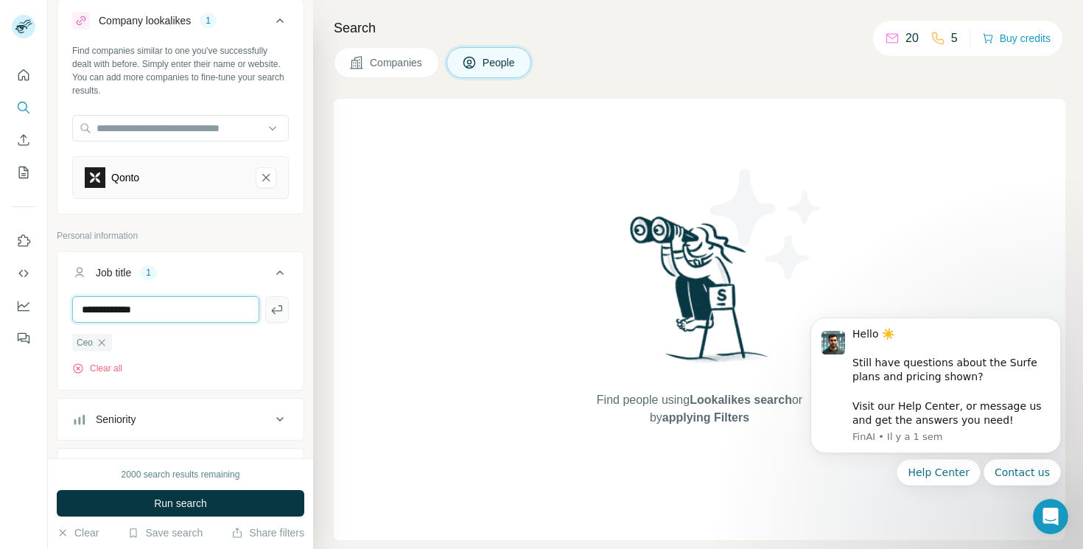
type input "**********"
click at [284, 322] on button "button" at bounding box center [277, 309] width 24 height 27
click at [197, 314] on input "text" at bounding box center [165, 309] width 187 height 27
type input "***"
click at [165, 312] on input "text" at bounding box center [165, 309] width 187 height 27
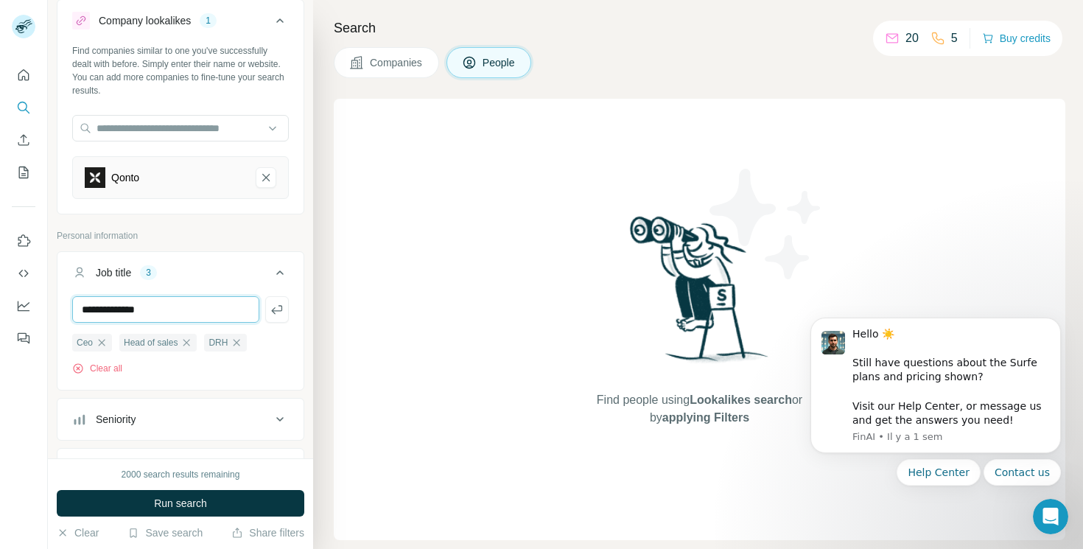
type input "**********"
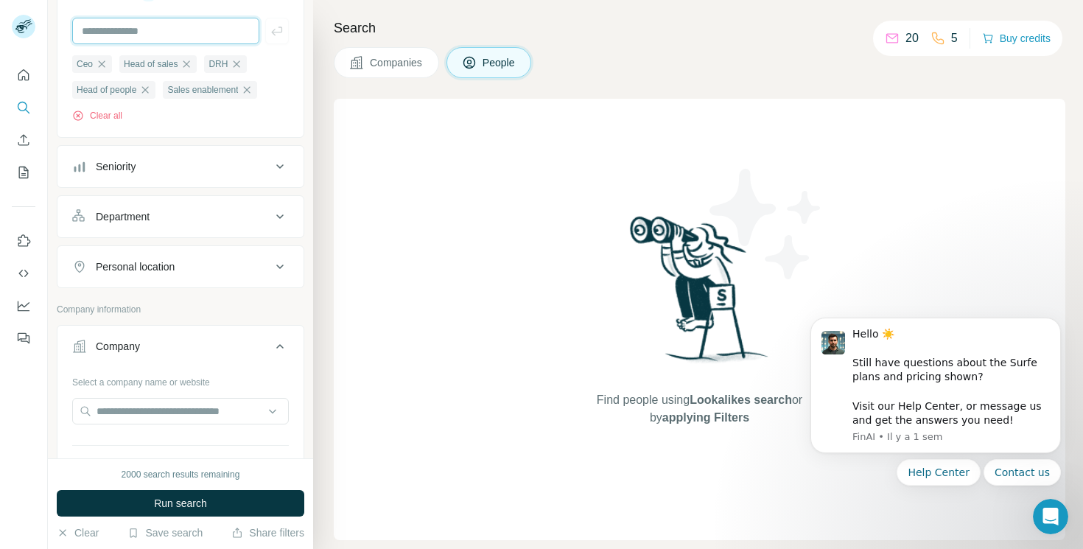
scroll to position [386, 0]
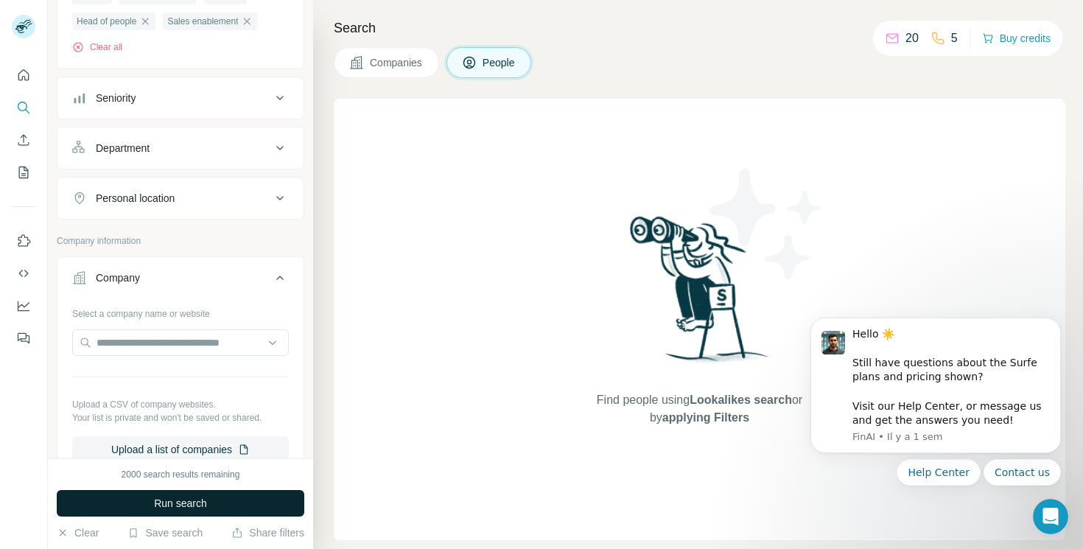
click at [181, 507] on span "Run search" at bounding box center [180, 503] width 53 height 15
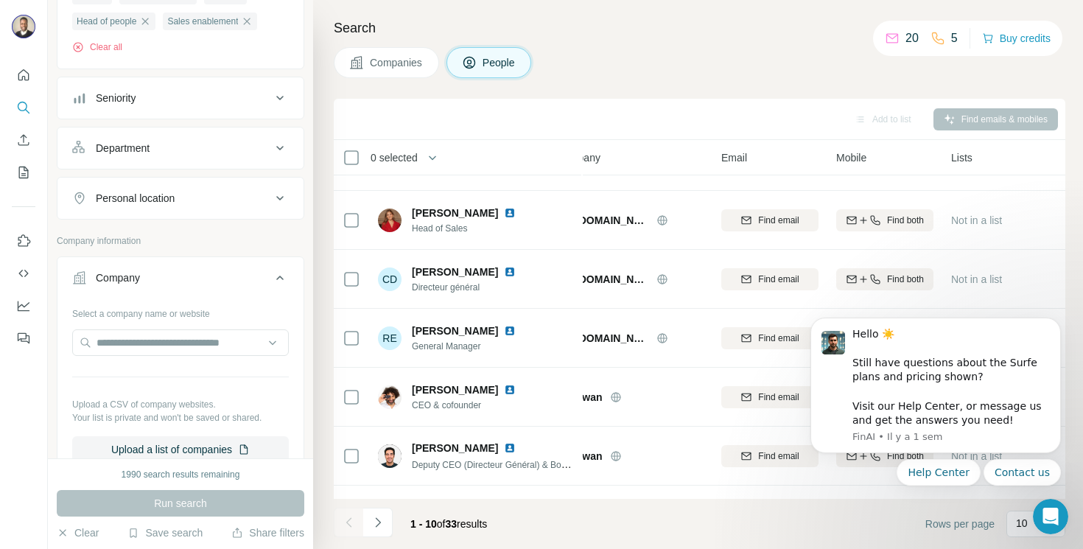
scroll to position [266, 34]
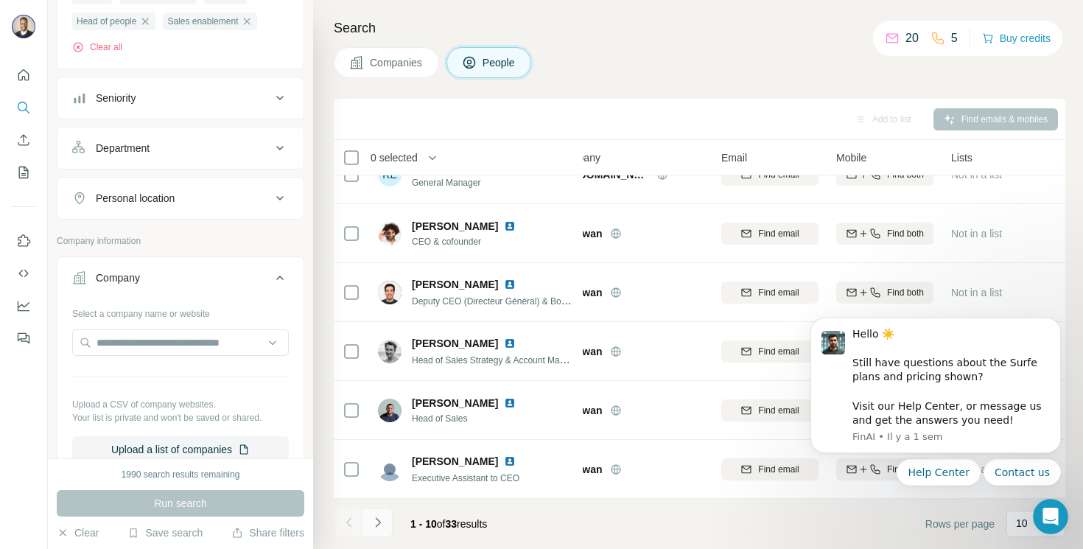
click at [379, 522] on icon "Navigate to next page" at bounding box center [377, 522] width 5 height 10
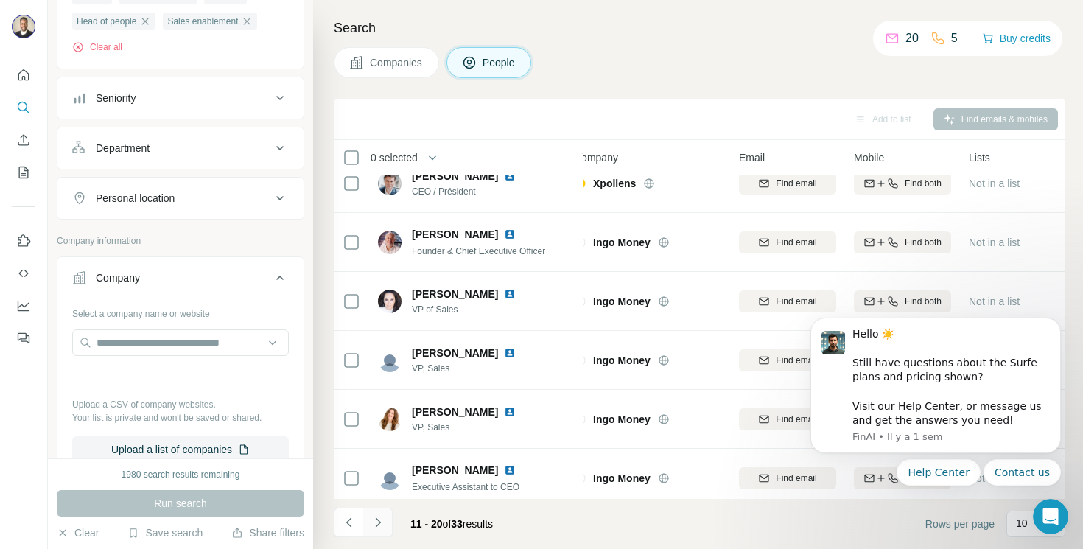
scroll to position [266, 16]
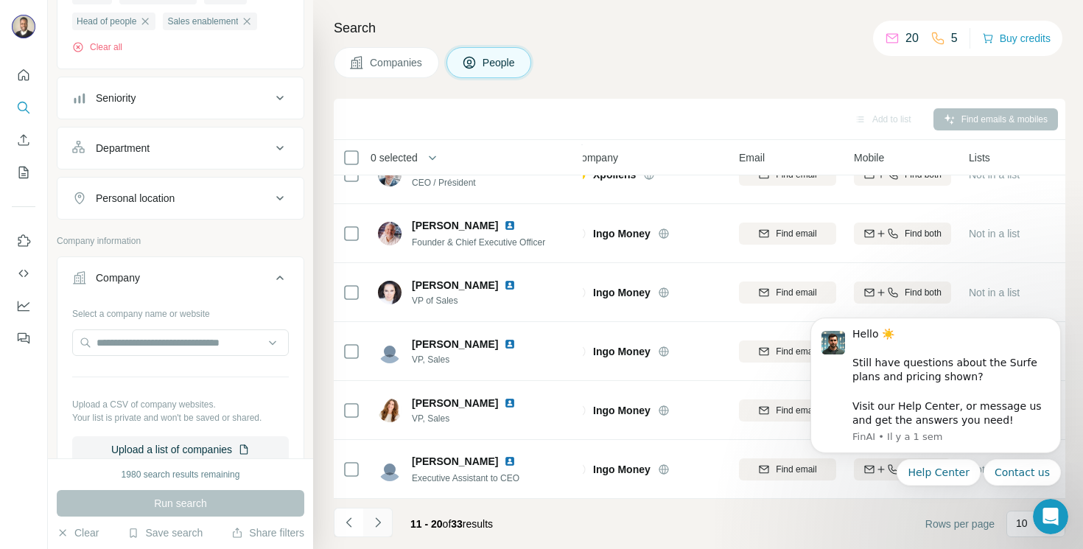
click at [378, 520] on icon "Navigate to next page" at bounding box center [377, 522] width 5 height 10
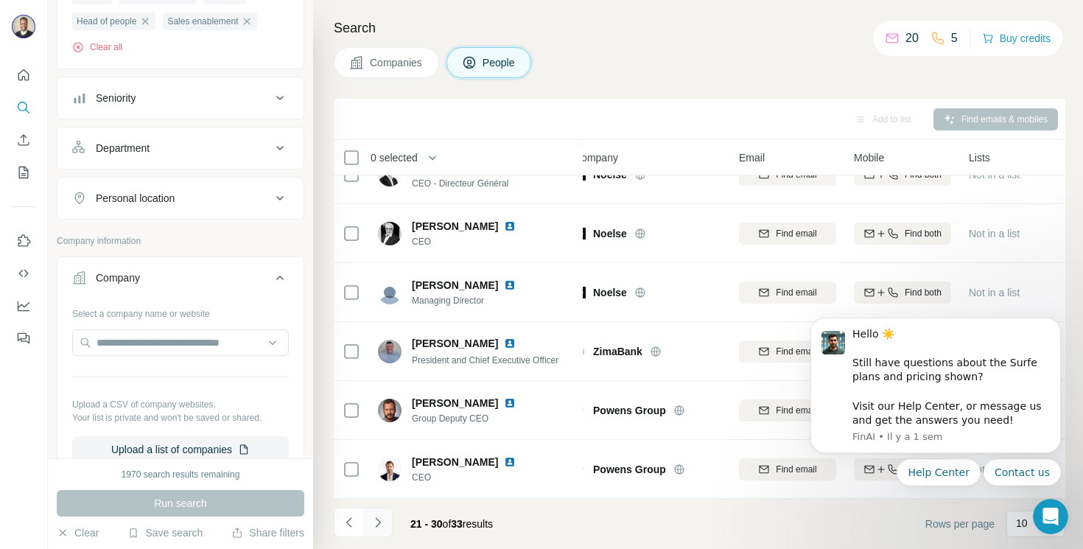
click at [376, 520] on icon "Navigate to next page" at bounding box center [378, 522] width 15 height 15
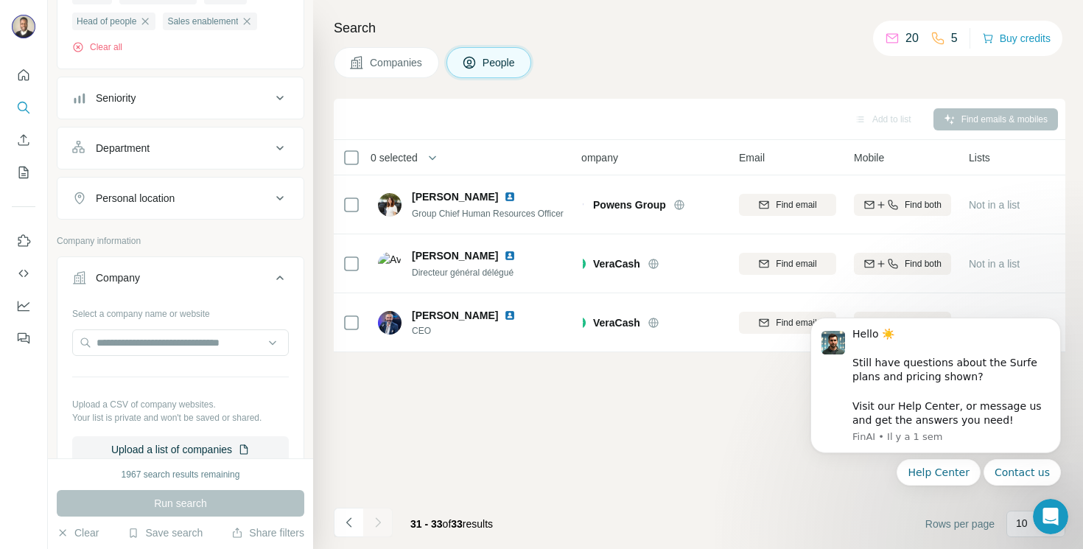
scroll to position [0, 16]
click at [352, 527] on icon "Navigate to previous page" at bounding box center [349, 522] width 15 height 15
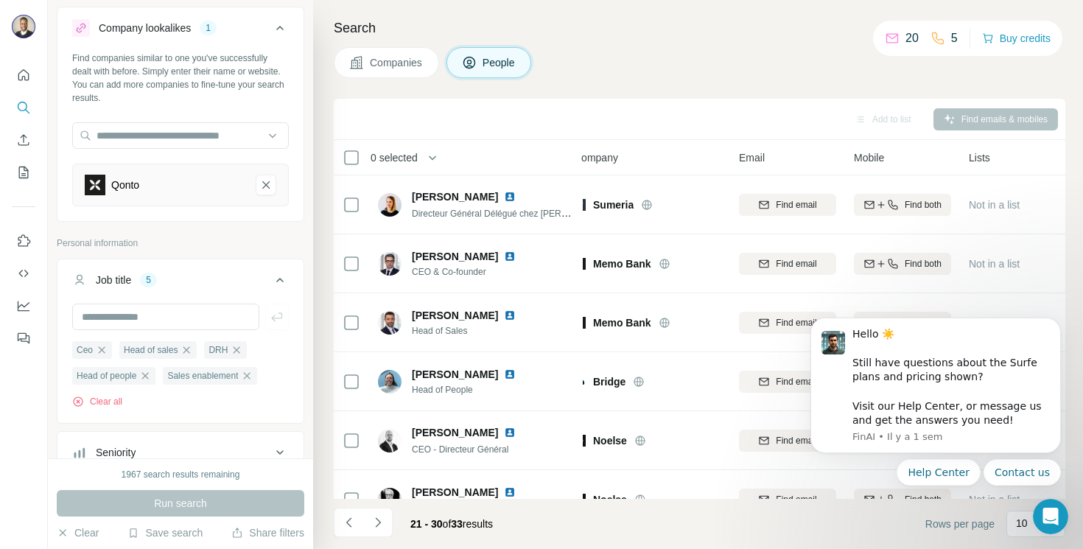
scroll to position [0, 0]
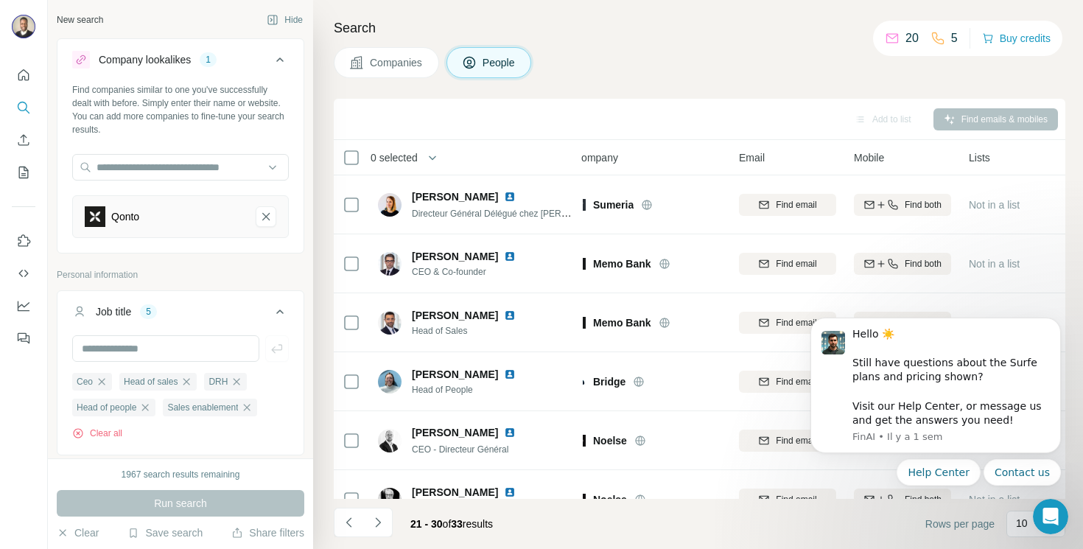
click at [415, 63] on span "Companies" at bounding box center [397, 62] width 54 height 15
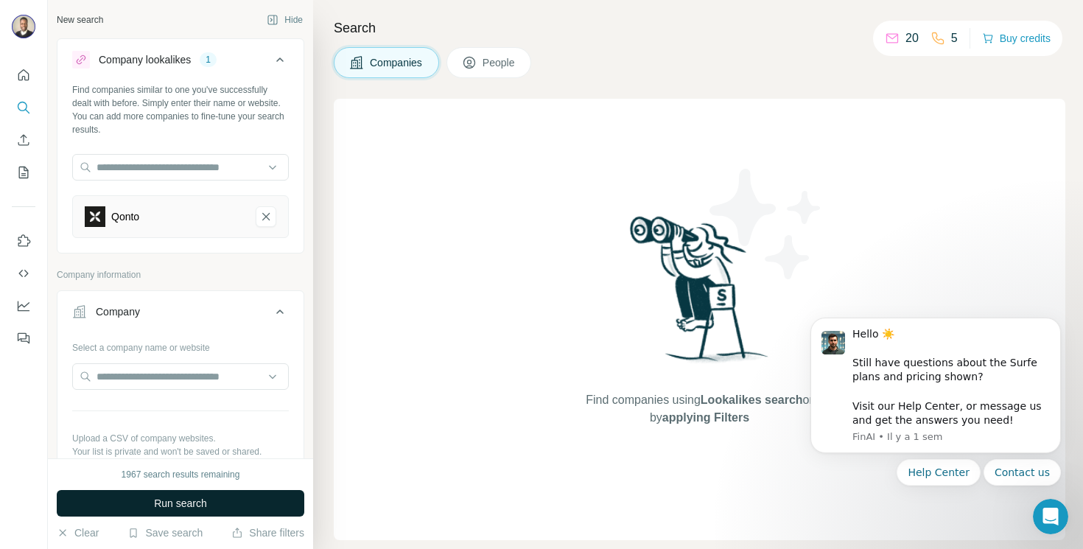
click at [248, 506] on button "Run search" at bounding box center [181, 503] width 248 height 27
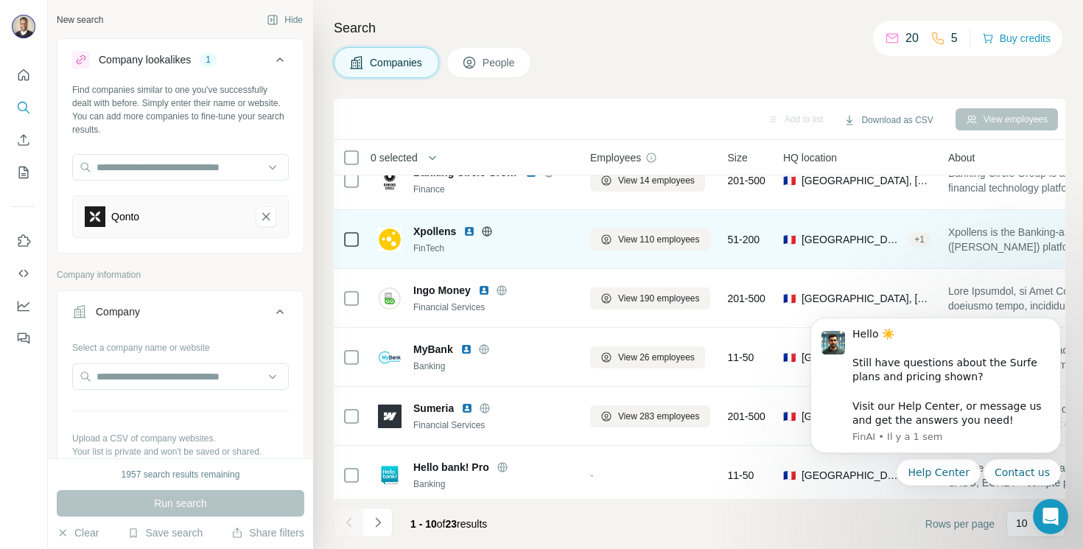
scroll to position [266, 0]
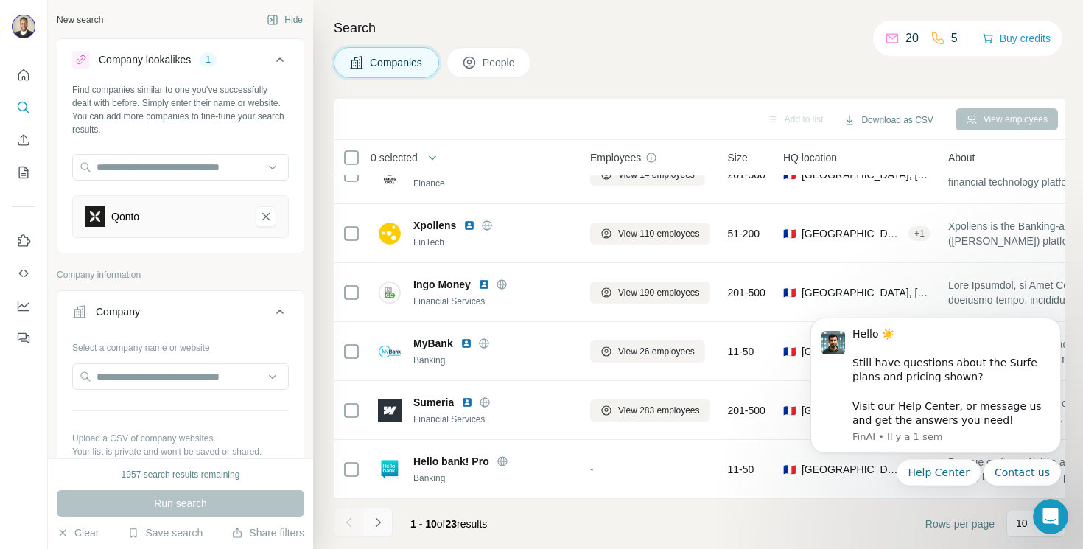
click at [385, 521] on icon "Navigate to next page" at bounding box center [378, 522] width 15 height 15
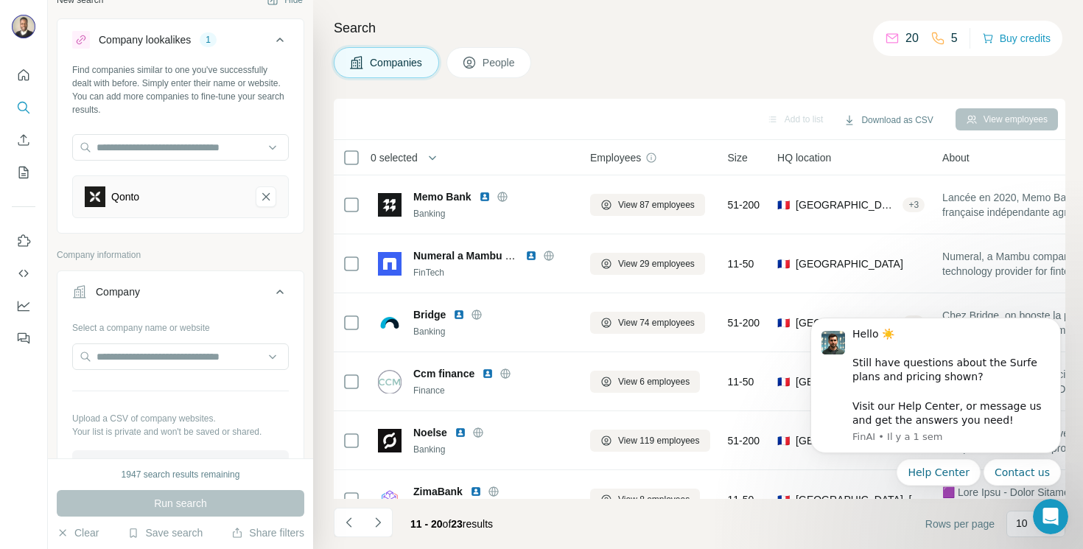
scroll to position [0, 0]
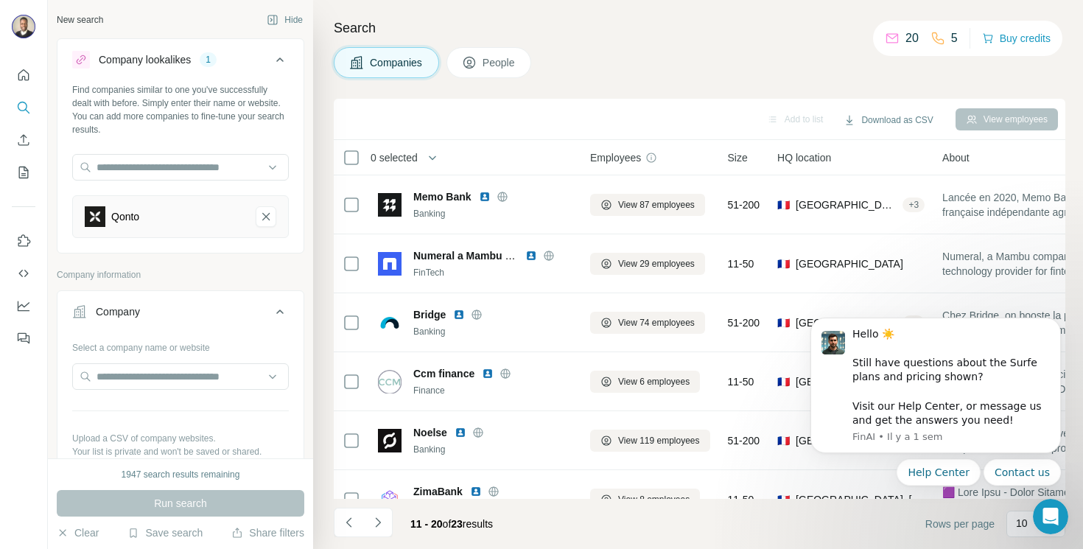
click at [461, 56] on button "People" at bounding box center [489, 62] width 85 height 31
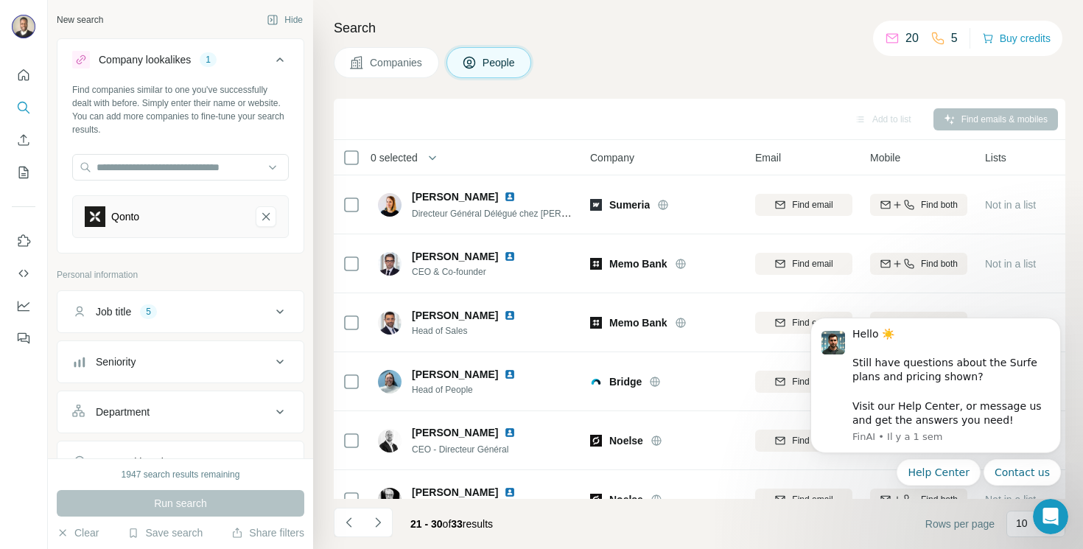
click at [371, 63] on span "Companies" at bounding box center [397, 62] width 54 height 15
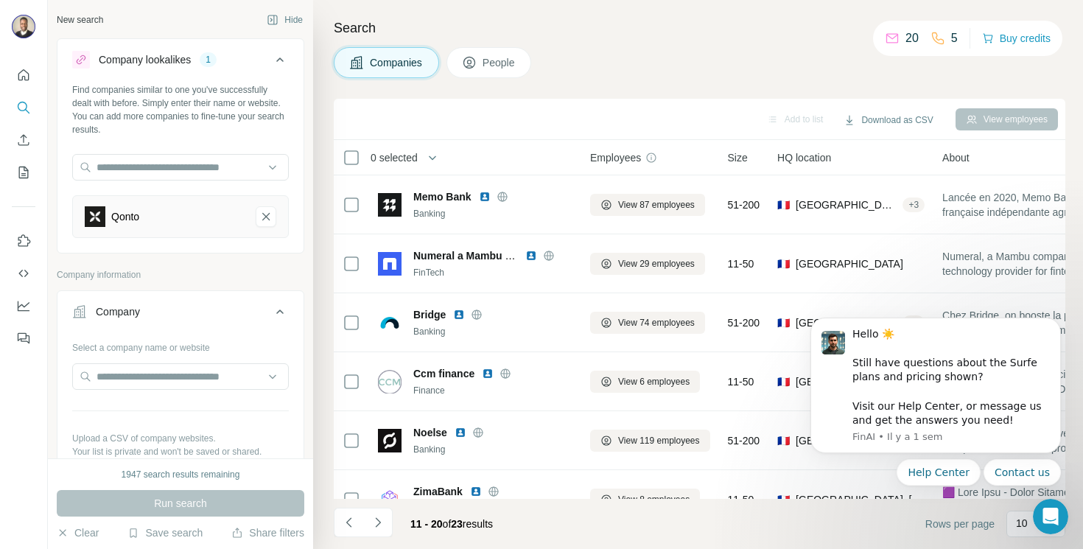
click at [494, 60] on span "People" at bounding box center [500, 62] width 34 height 15
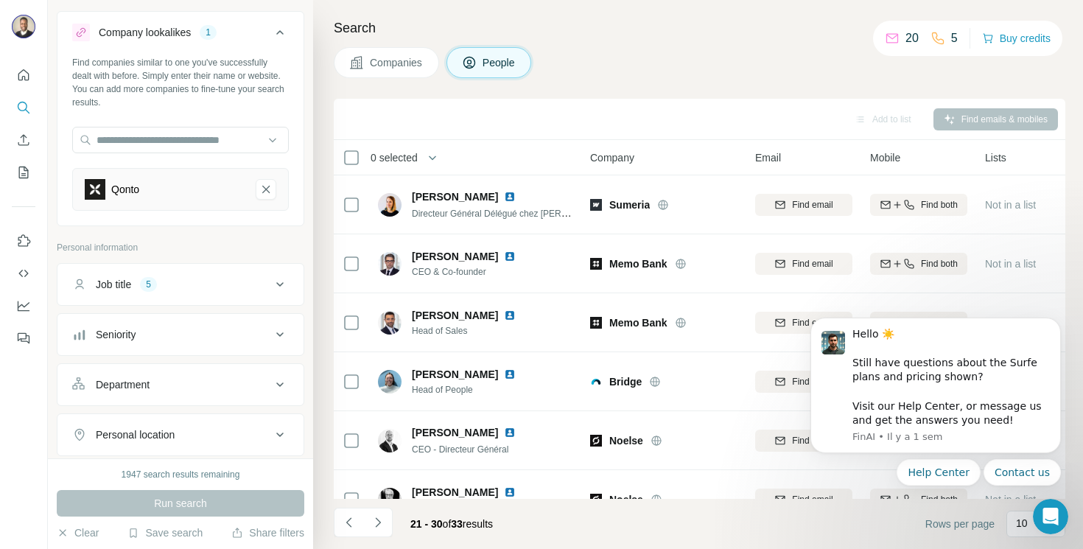
scroll to position [30, 0]
click at [231, 286] on div "Job title 5" at bounding box center [171, 281] width 199 height 15
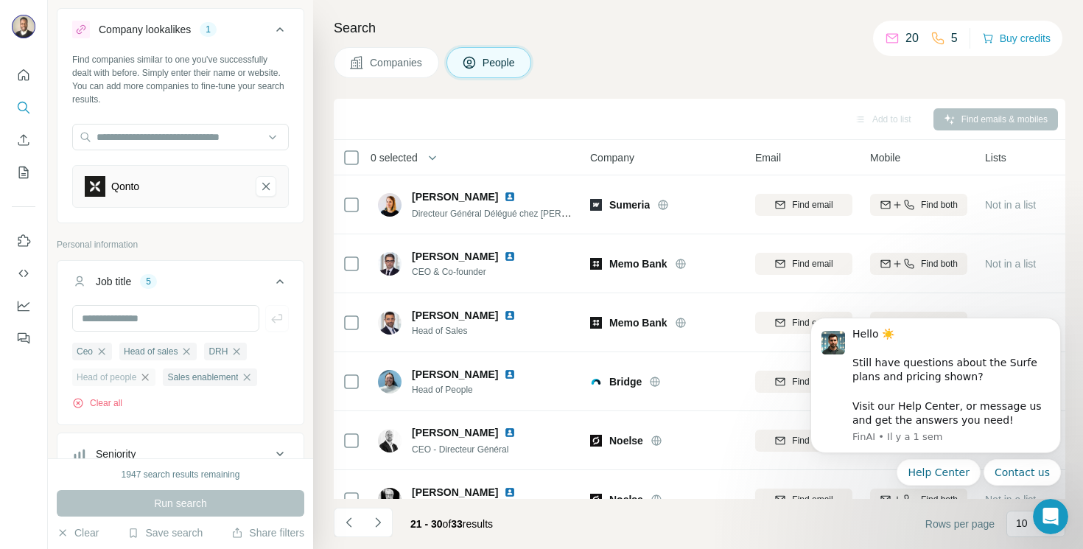
click at [149, 381] on icon "button" at bounding box center [145, 377] width 12 height 12
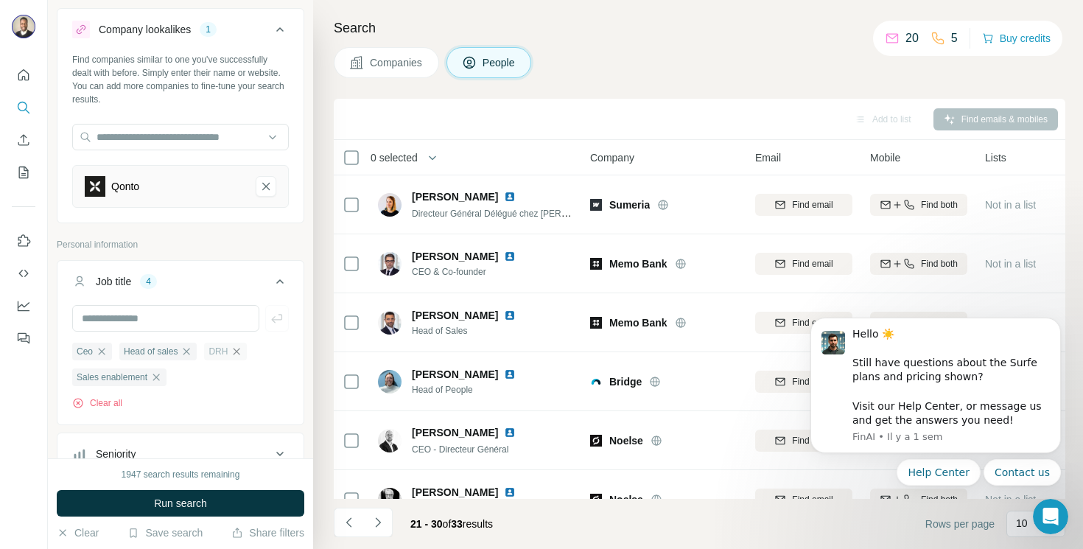
click at [241, 351] on icon "button" at bounding box center [237, 352] width 12 height 12
click at [189, 351] on icon "button" at bounding box center [187, 352] width 12 height 12
click at [205, 351] on icon "button" at bounding box center [203, 352] width 12 height 12
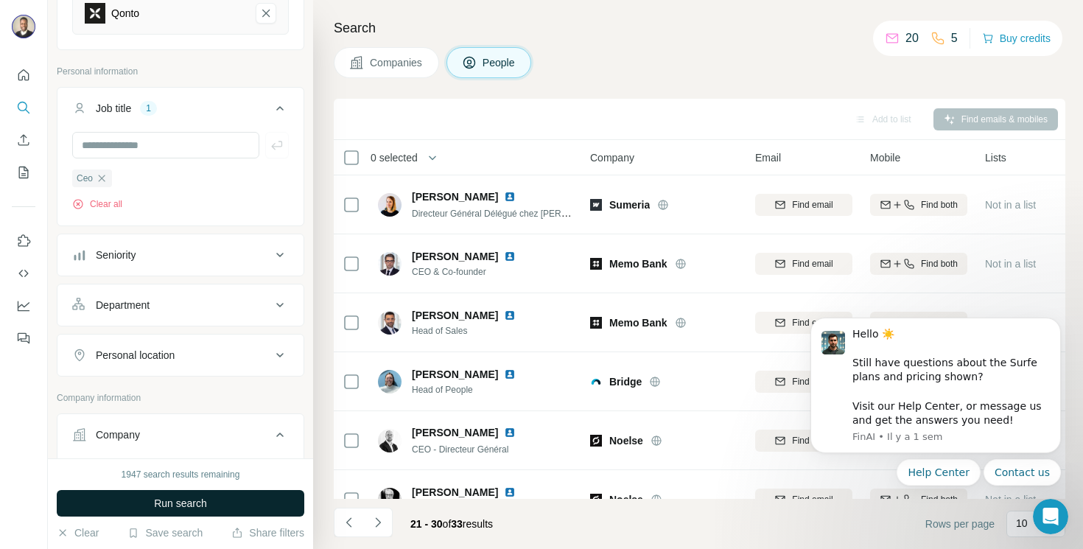
click at [247, 500] on button "Run search" at bounding box center [181, 503] width 248 height 27
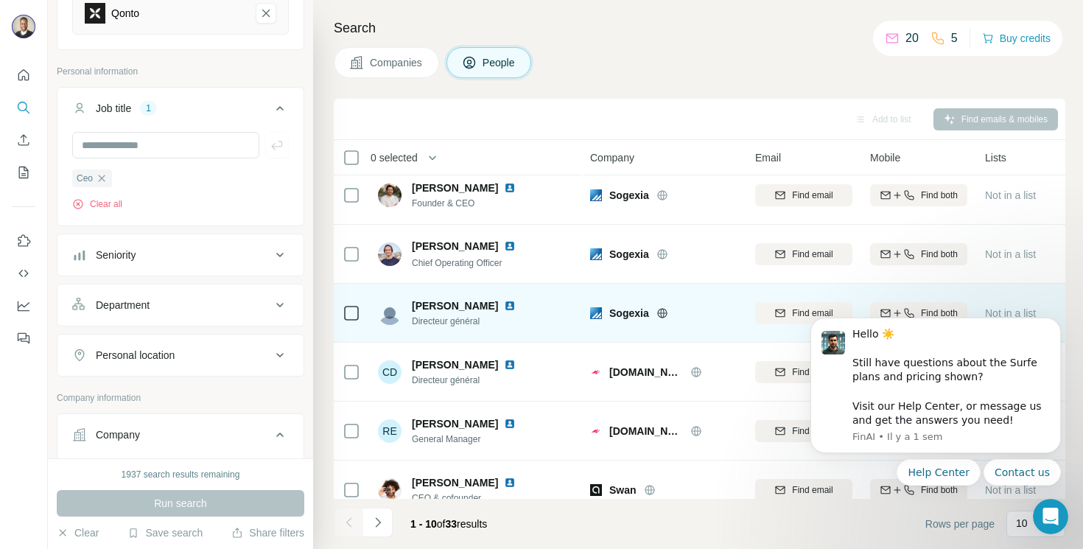
scroll to position [266, 0]
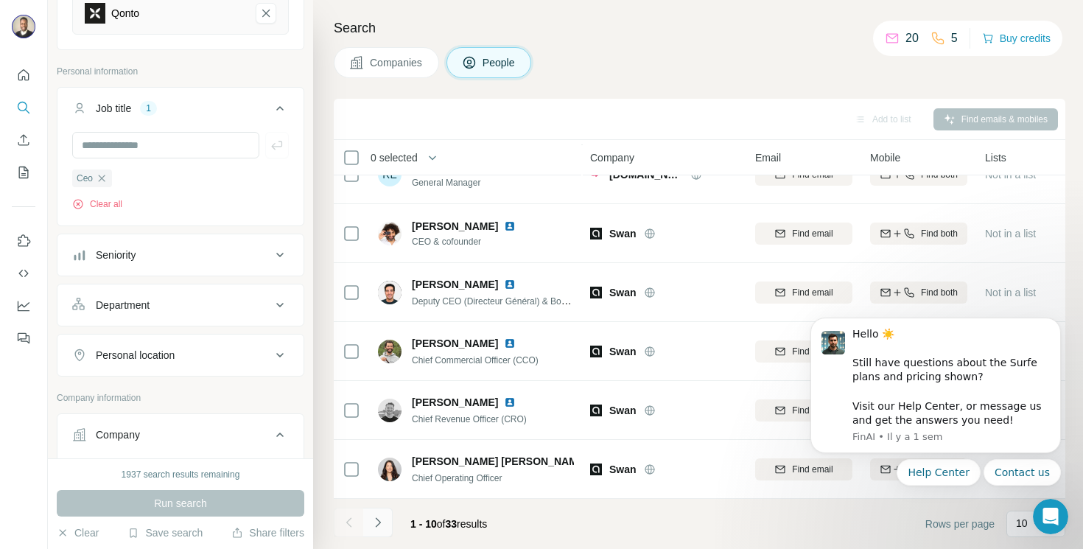
click at [377, 530] on button "Navigate to next page" at bounding box center [377, 522] width 29 height 29
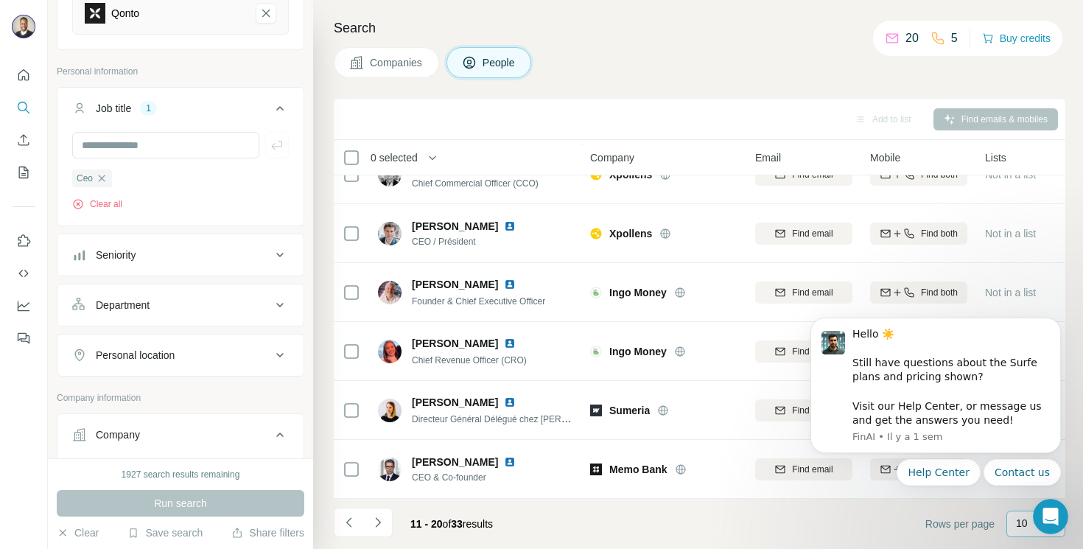
click at [1019, 520] on p "10" at bounding box center [1022, 523] width 12 height 15
drag, startPoint x: 981, startPoint y: 362, endPoint x: 1784, endPoint y: 536, distance: 821.9
click html "Hello ☀️ ​ Still have questions about the Surfe plans and pricing shown? ​ Visi…"
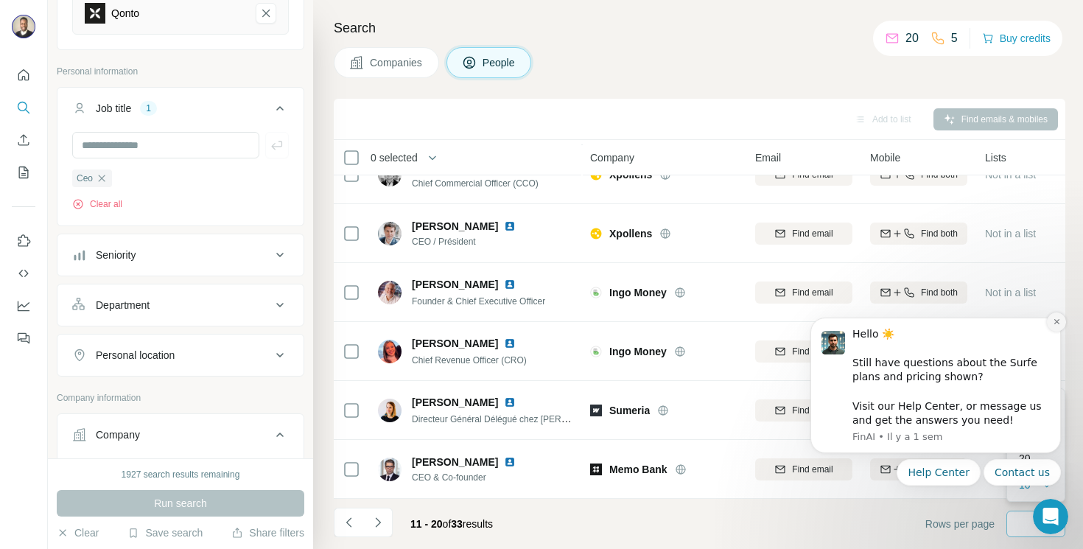
click at [1060, 323] on button "Dismiss notification" at bounding box center [1056, 321] width 19 height 19
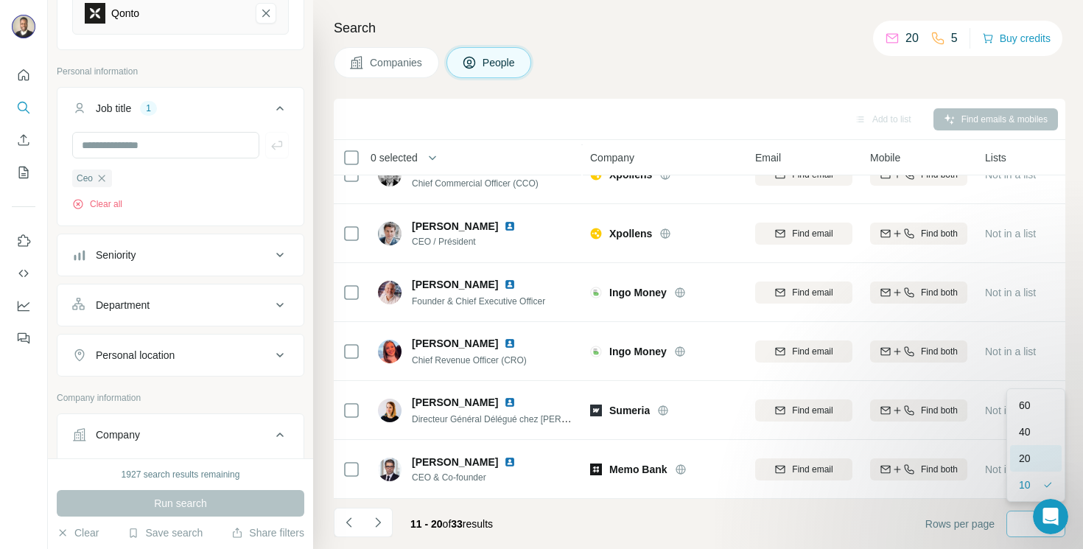
click at [1037, 466] on div "20" at bounding box center [1036, 458] width 52 height 27
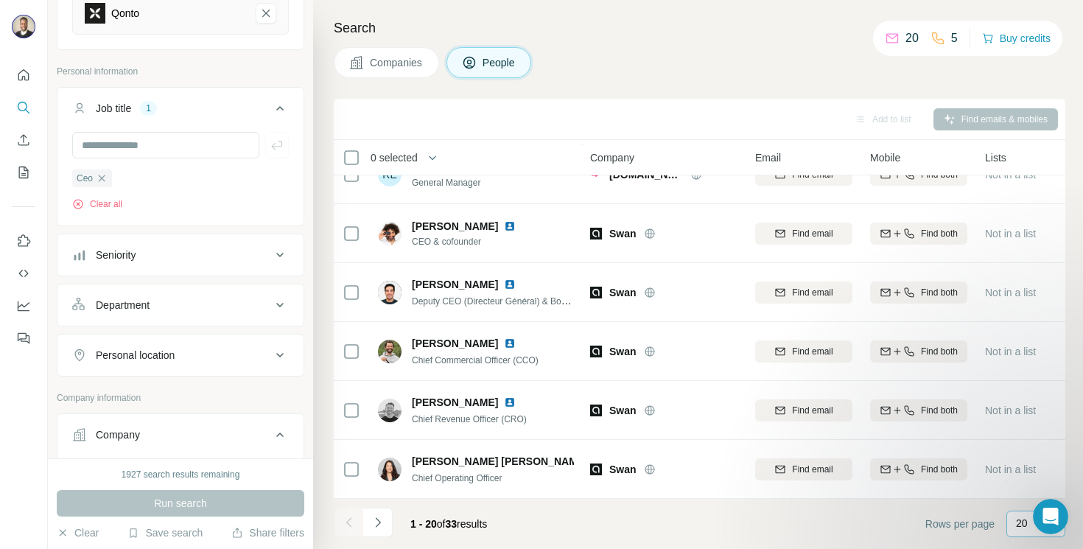
click at [1020, 521] on p "20" at bounding box center [1022, 523] width 12 height 15
click at [1027, 437] on p "40" at bounding box center [1025, 437] width 12 height 15
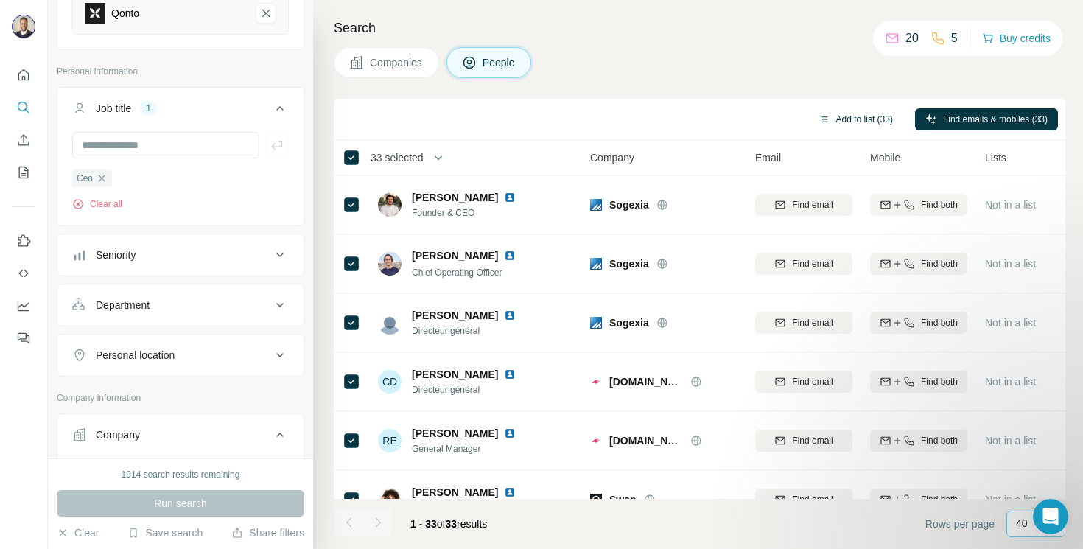
click at [847, 118] on button "Add to list (33)" at bounding box center [855, 119] width 95 height 22
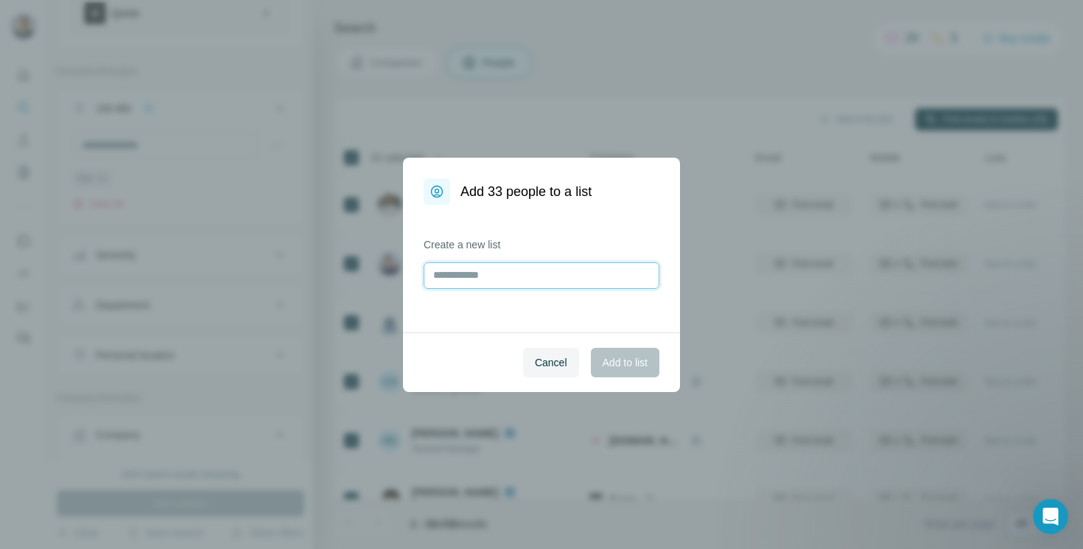
click at [536, 270] on input "text" at bounding box center [542, 275] width 236 height 27
click at [460, 279] on input "**********" at bounding box center [542, 275] width 236 height 27
type input "**********"
click at [618, 369] on button "Add to list" at bounding box center [625, 362] width 69 height 29
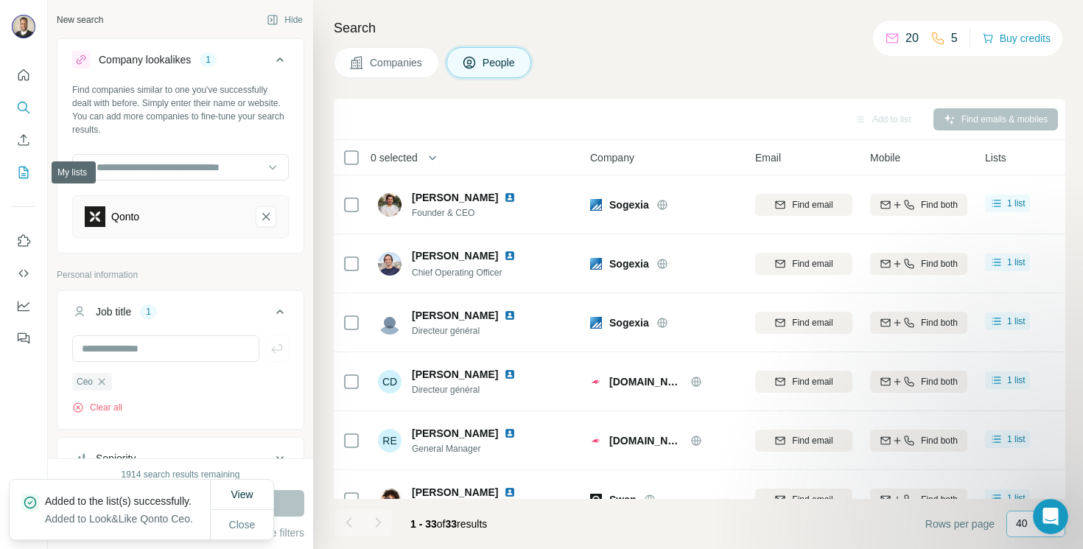
click at [26, 168] on icon "My lists" at bounding box center [24, 173] width 10 height 12
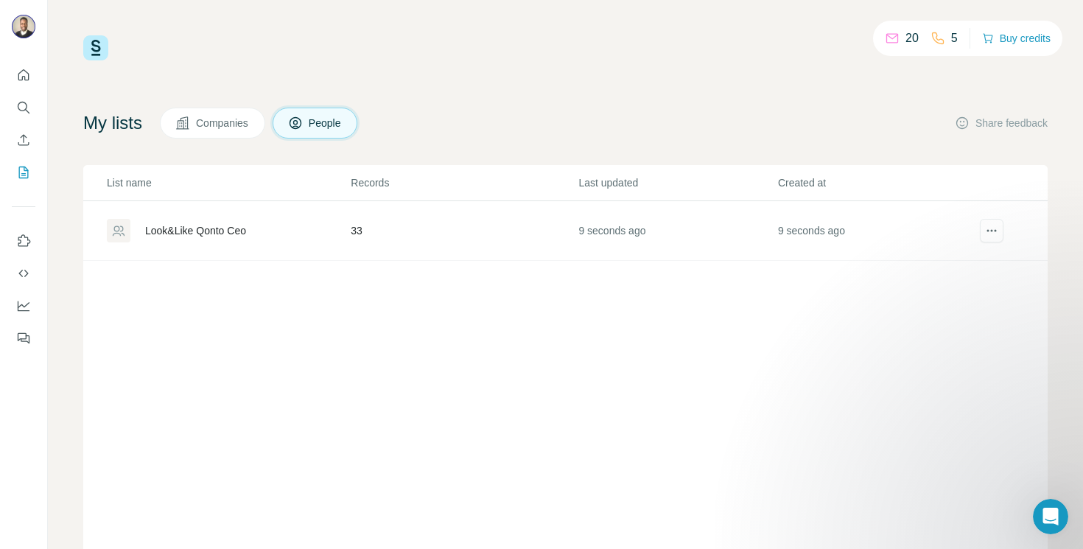
click at [291, 231] on div "Look&Like Qonto Ceo" at bounding box center [228, 231] width 242 height 24
click at [994, 231] on icon "actions" at bounding box center [991, 230] width 15 height 15
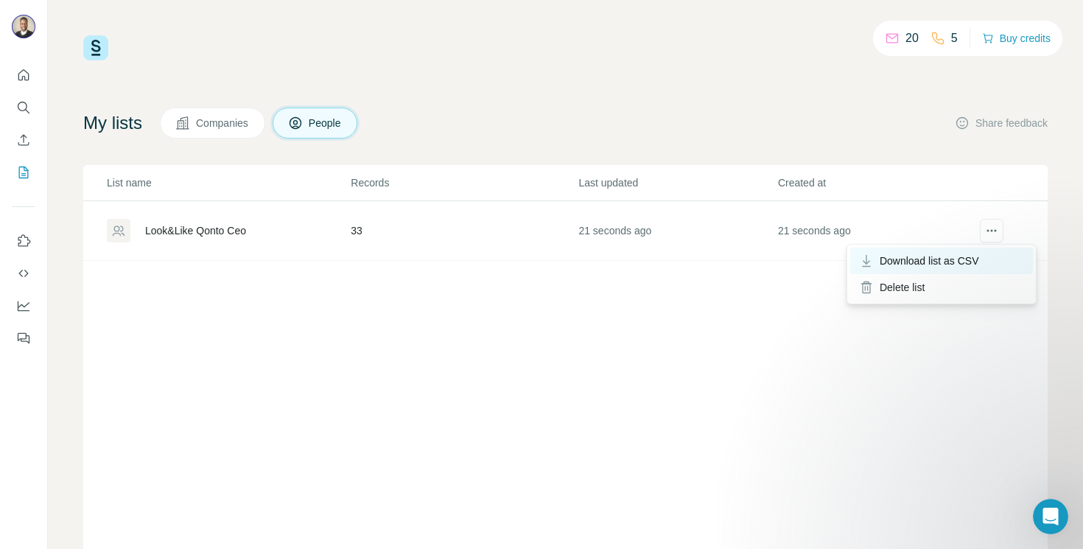
click at [964, 268] on div "Download list as CSV" at bounding box center [941, 261] width 183 height 27
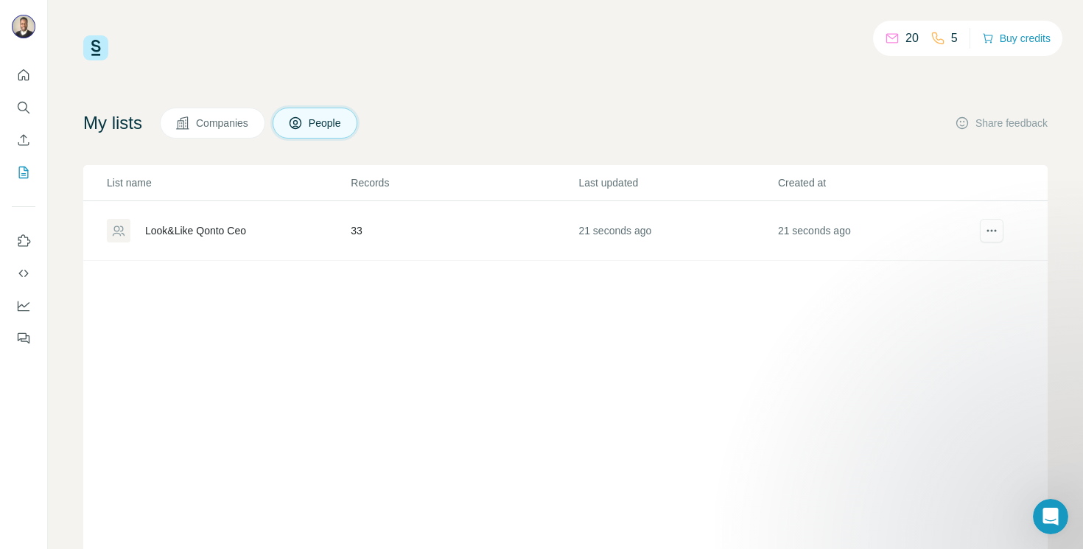
click at [266, 238] on div "Look&Like Qonto Ceo" at bounding box center [228, 231] width 242 height 24
